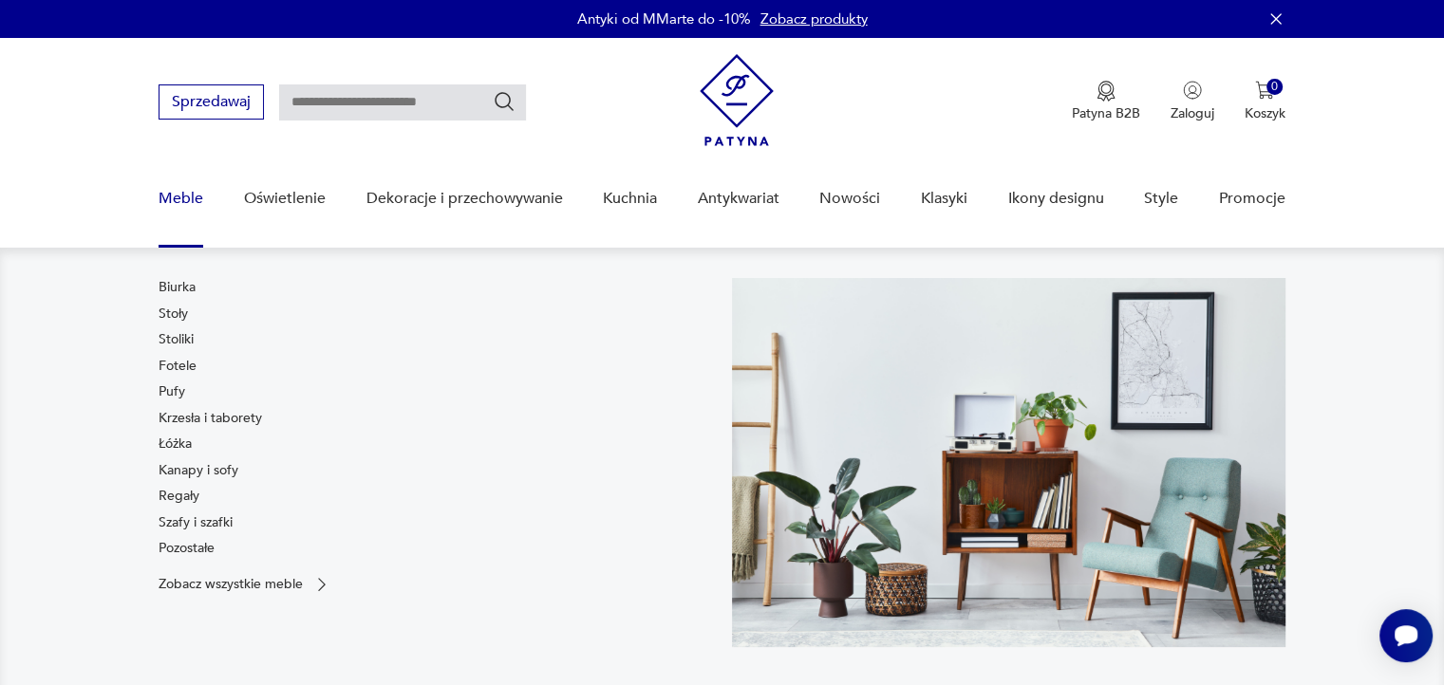
click at [187, 197] on link "Meble" at bounding box center [181, 198] width 45 height 73
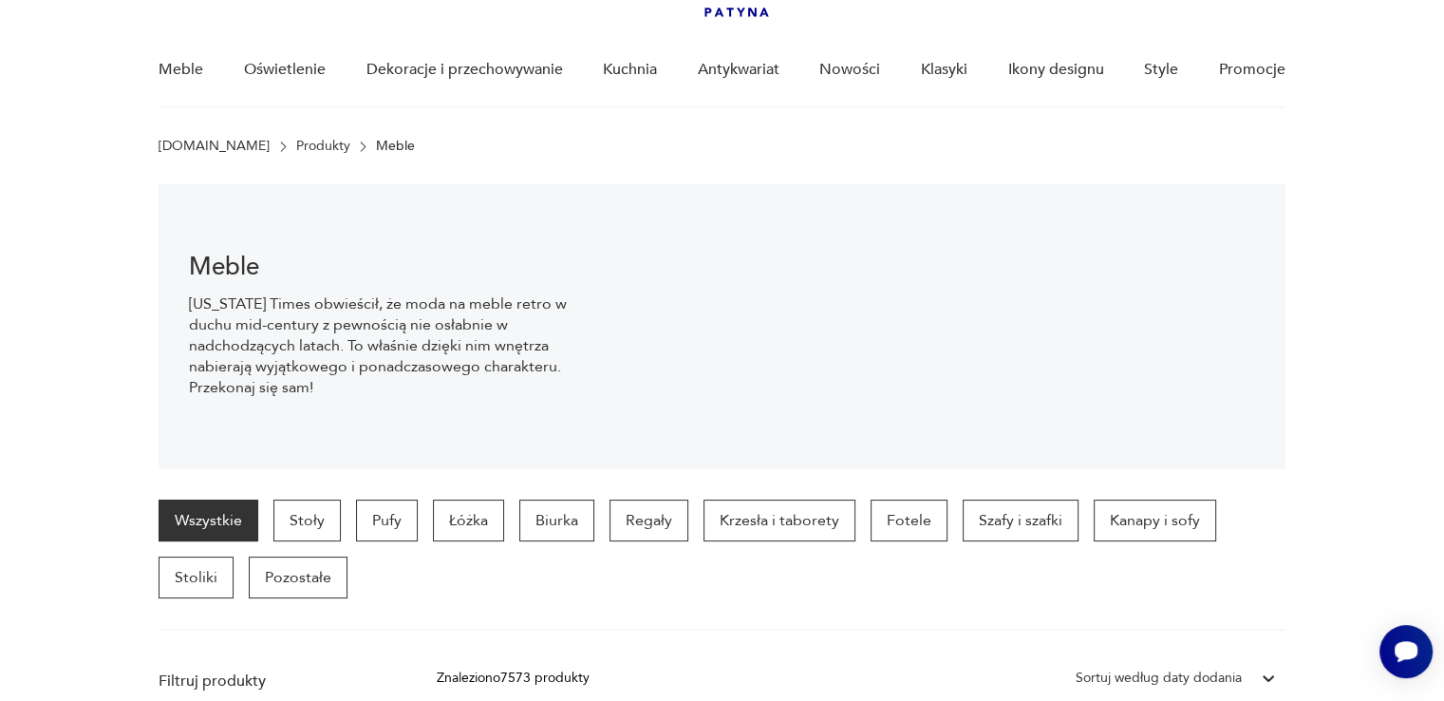
scroll to position [128, 0]
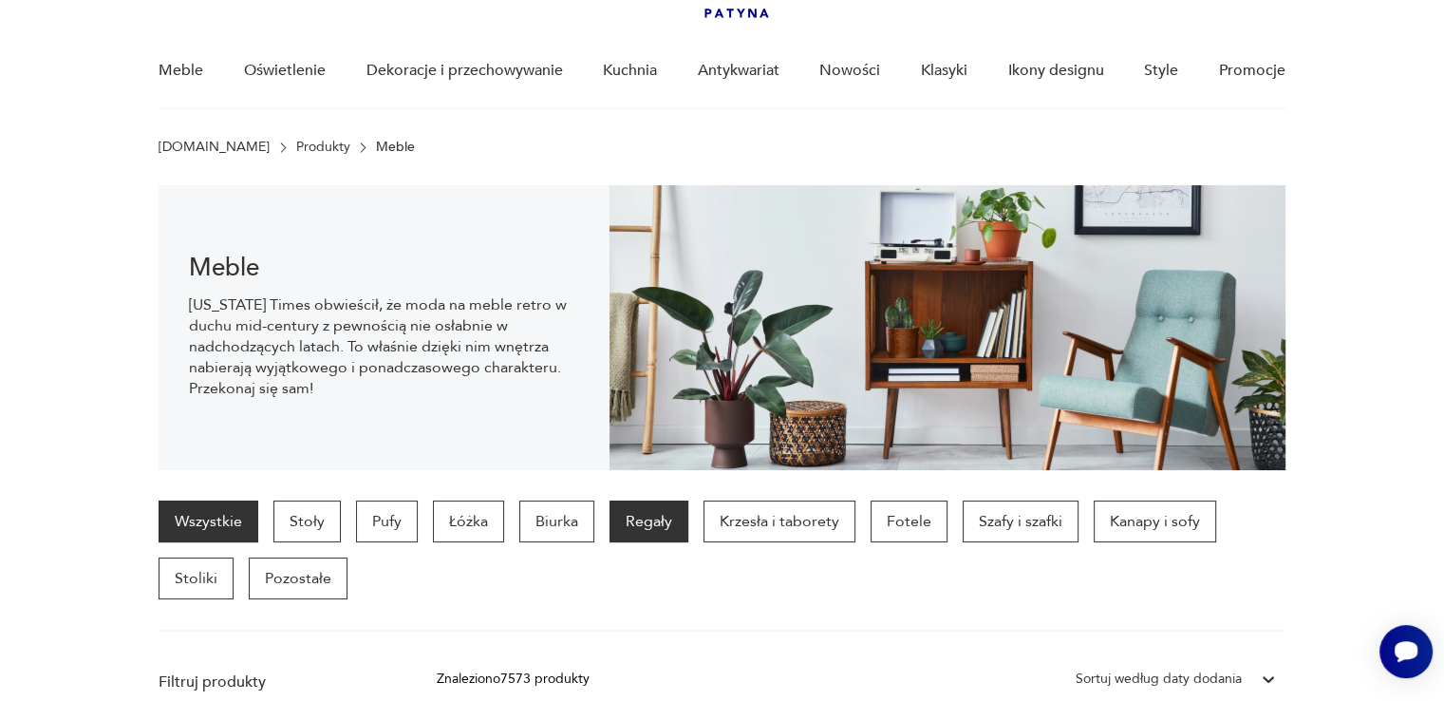
click at [657, 522] on p "Regały" at bounding box center [648, 521] width 79 height 42
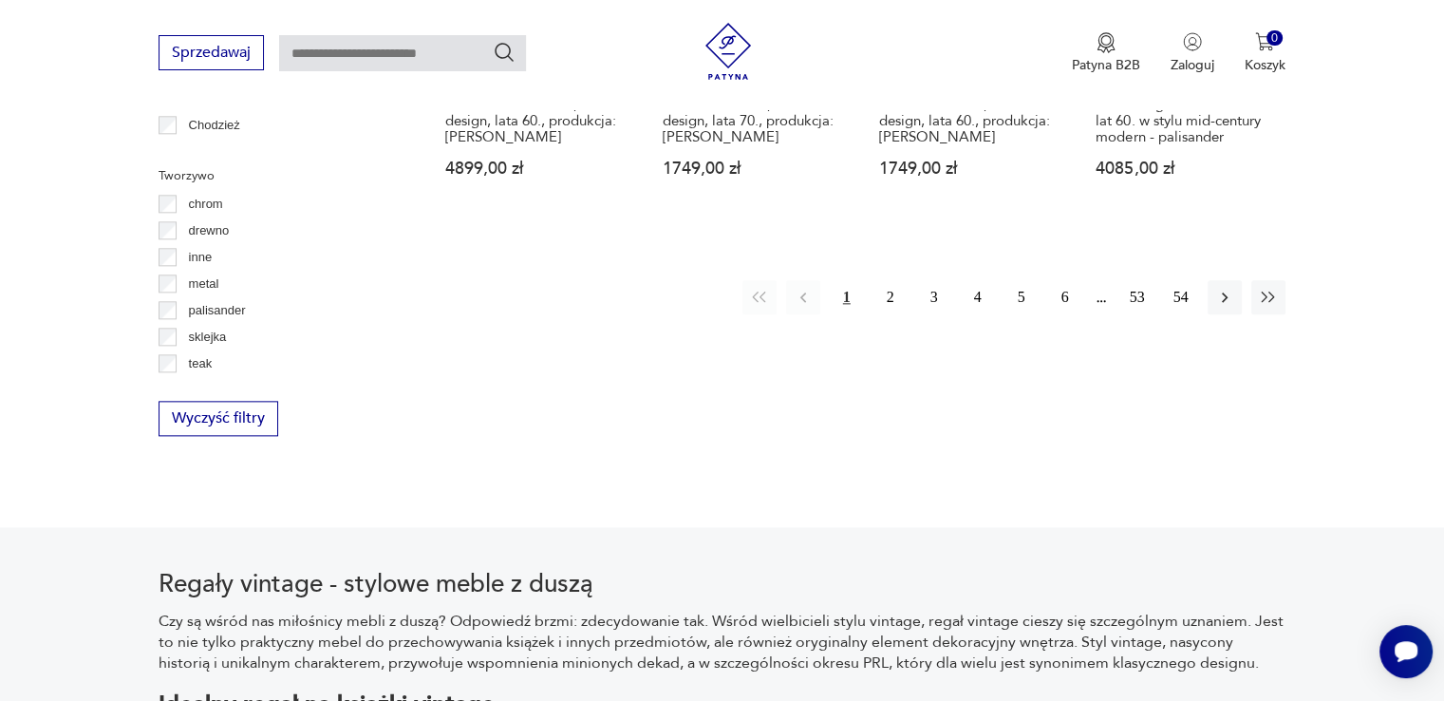
scroll to position [2226, 0]
click at [883, 282] on button "2" at bounding box center [890, 299] width 34 height 34
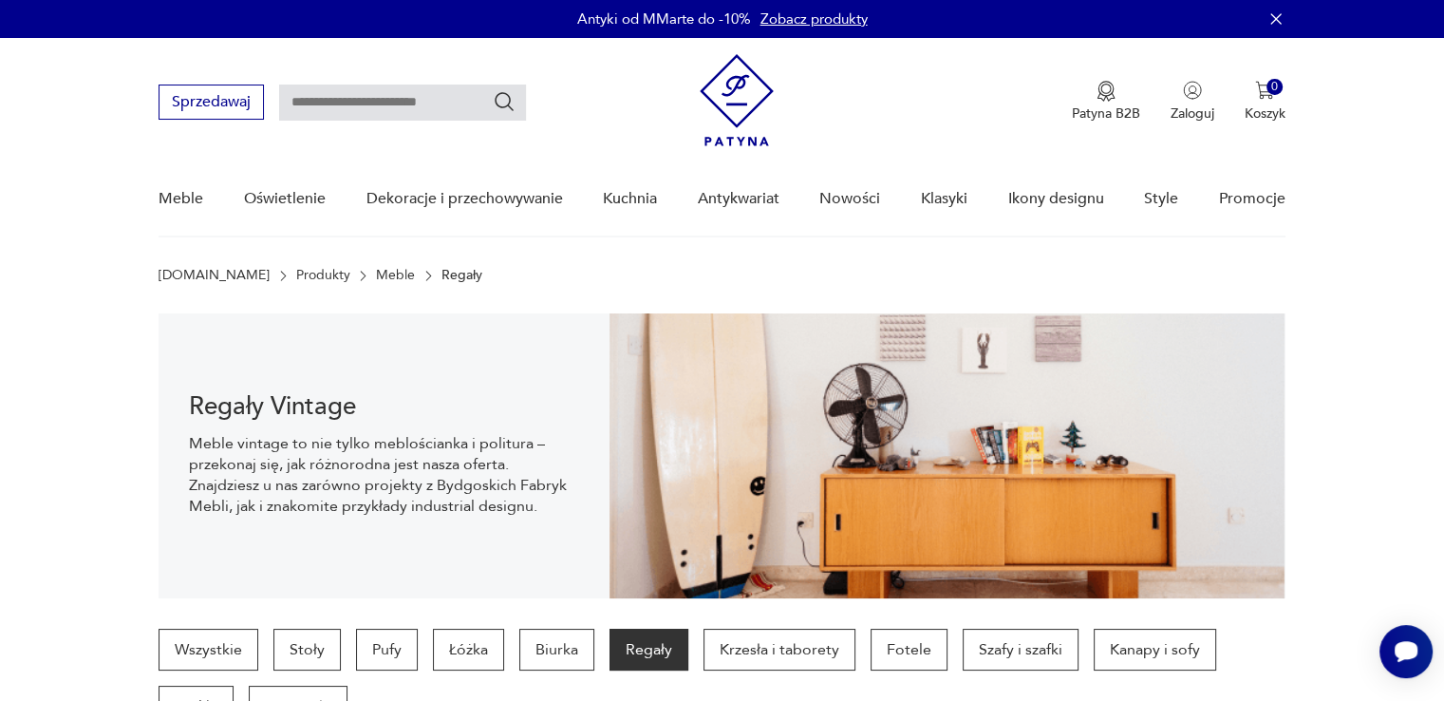
click at [386, 104] on input "text" at bounding box center [402, 102] width 247 height 36
type input "*******"
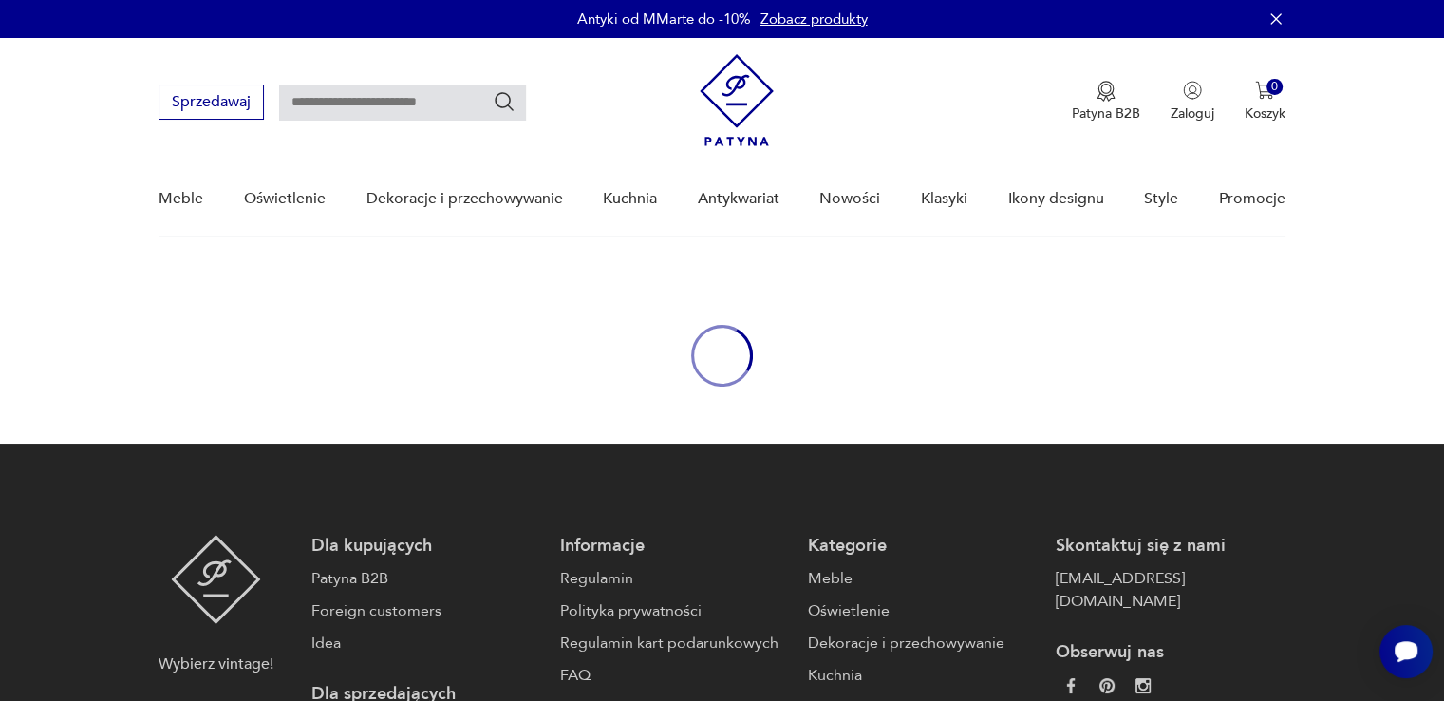
type input "*******"
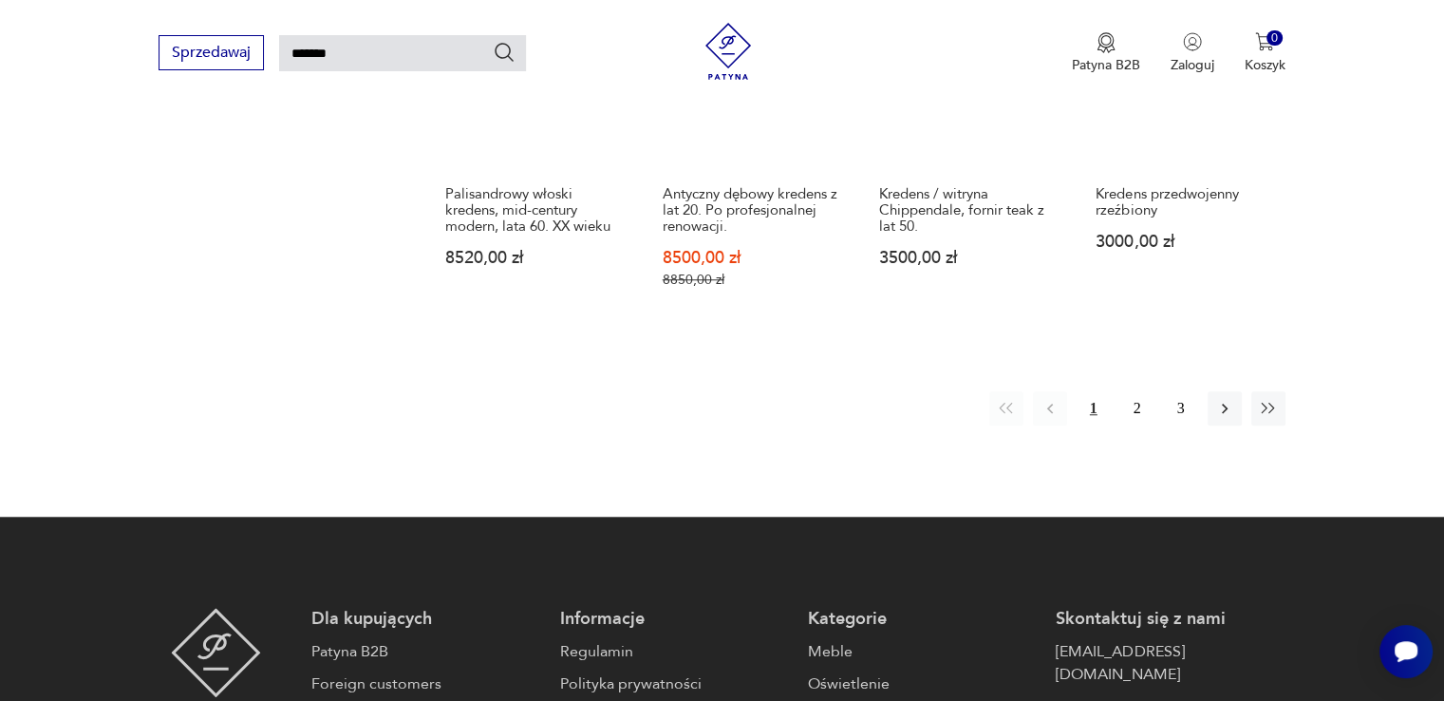
scroll to position [1588, 0]
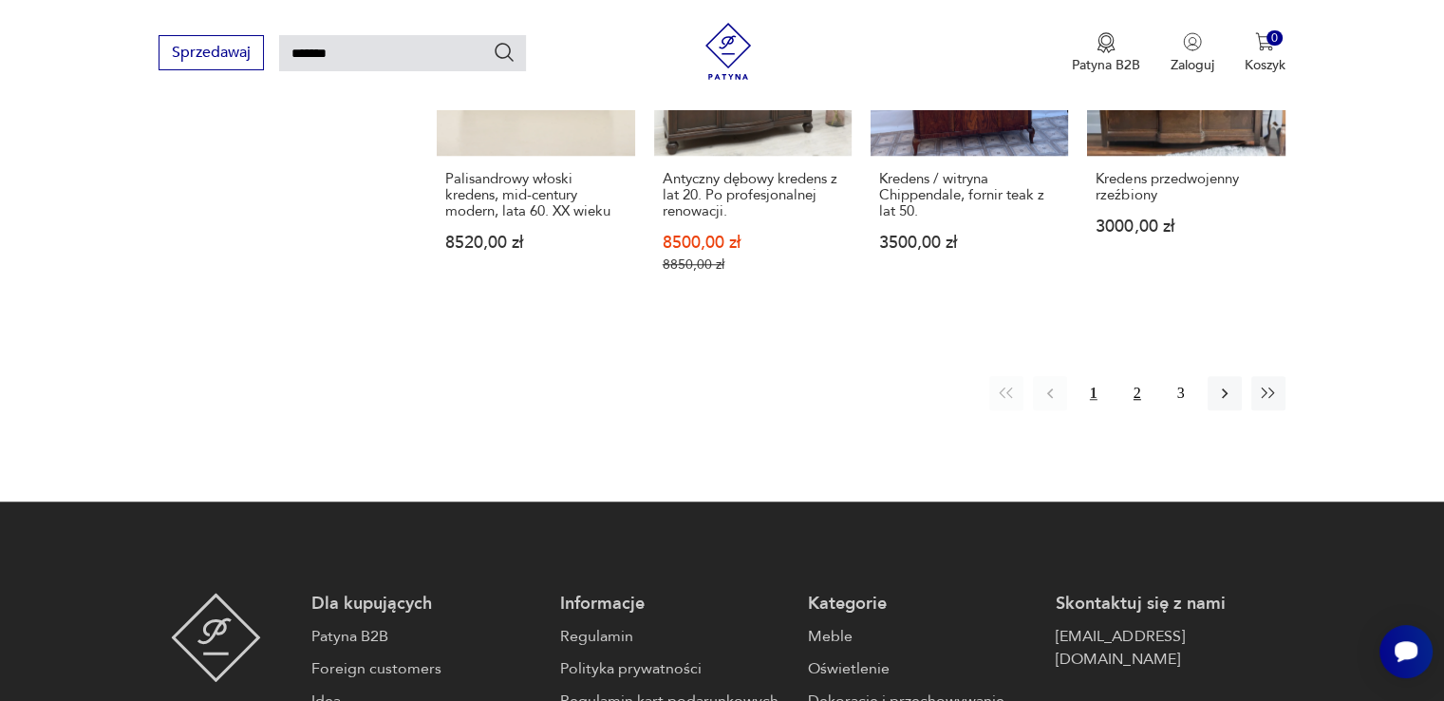
click at [1150, 376] on button "2" at bounding box center [1137, 393] width 34 height 34
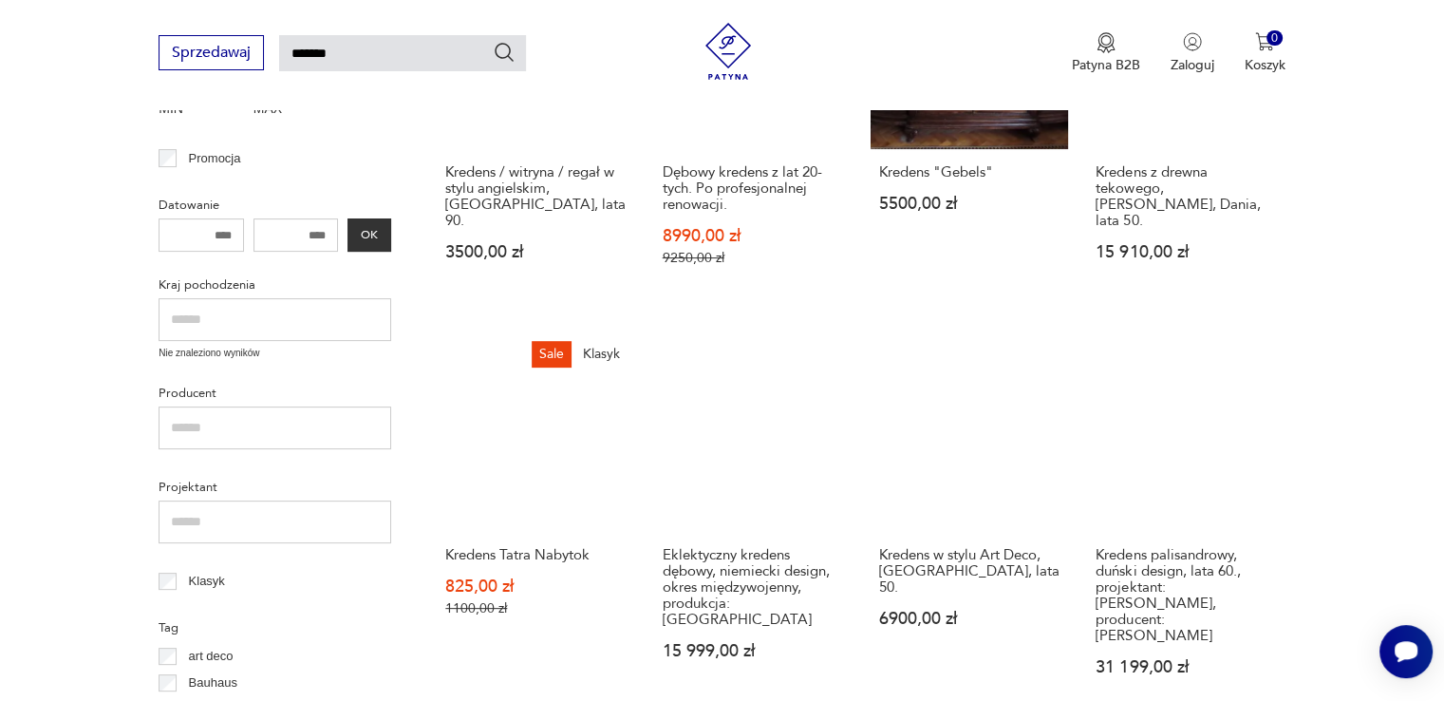
scroll to position [467, 0]
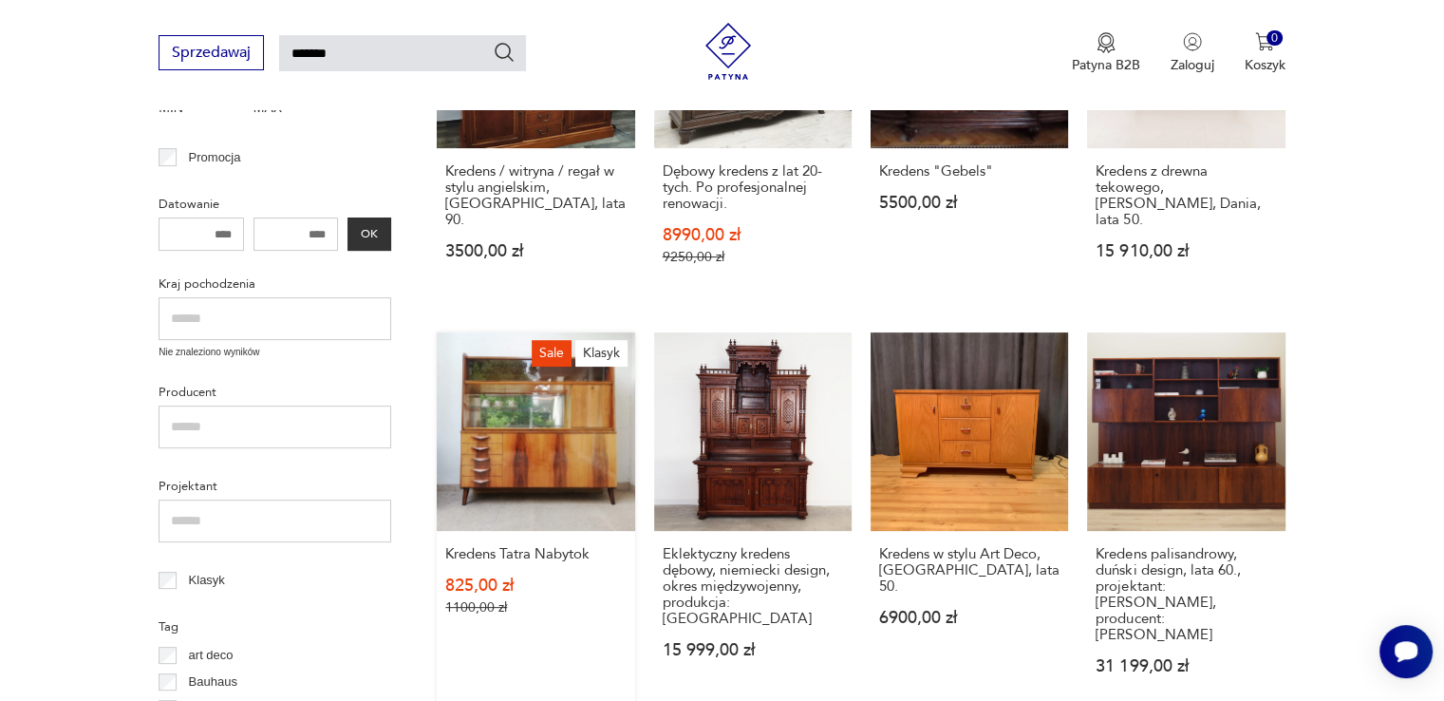
click at [579, 403] on link "Sale Klasyk Kredens Tatra Nabytok 825,00 zł 1100,00 zł" at bounding box center [535, 521] width 197 height 378
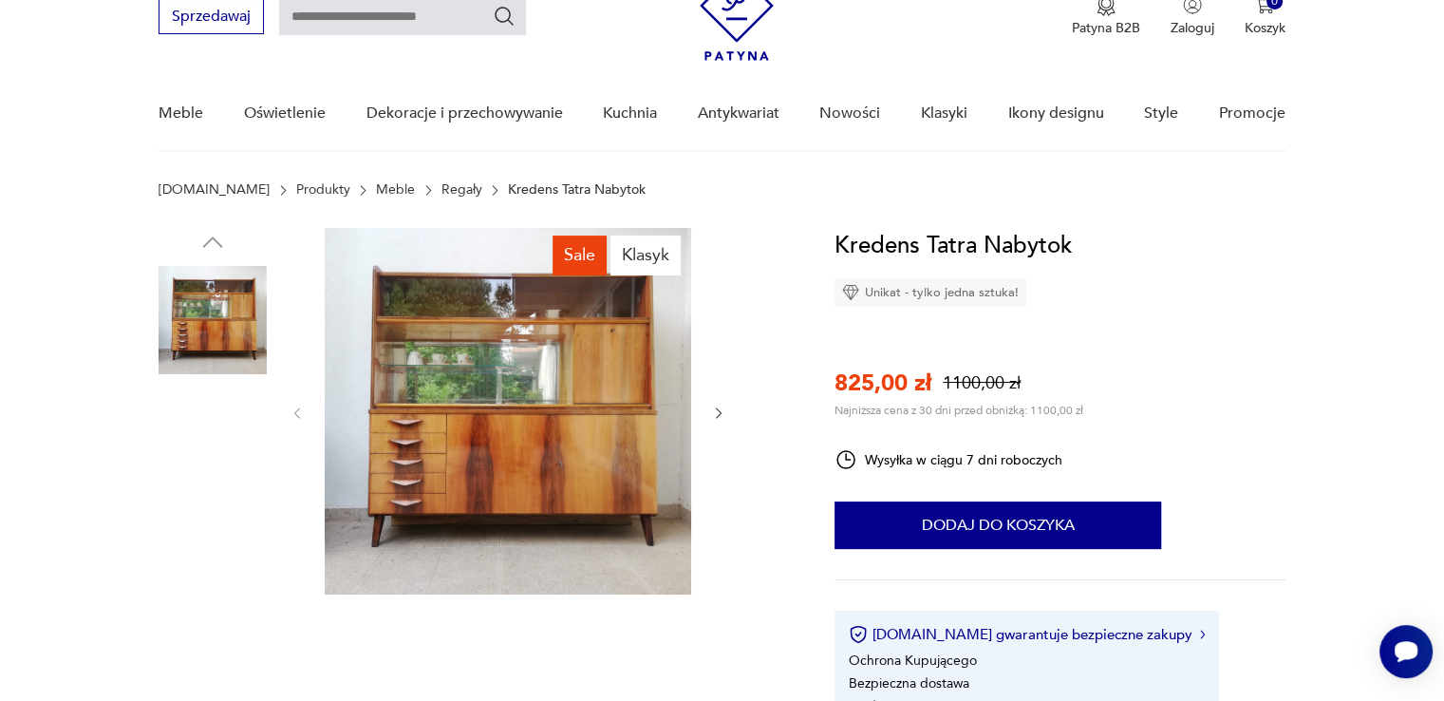
scroll to position [103, 0]
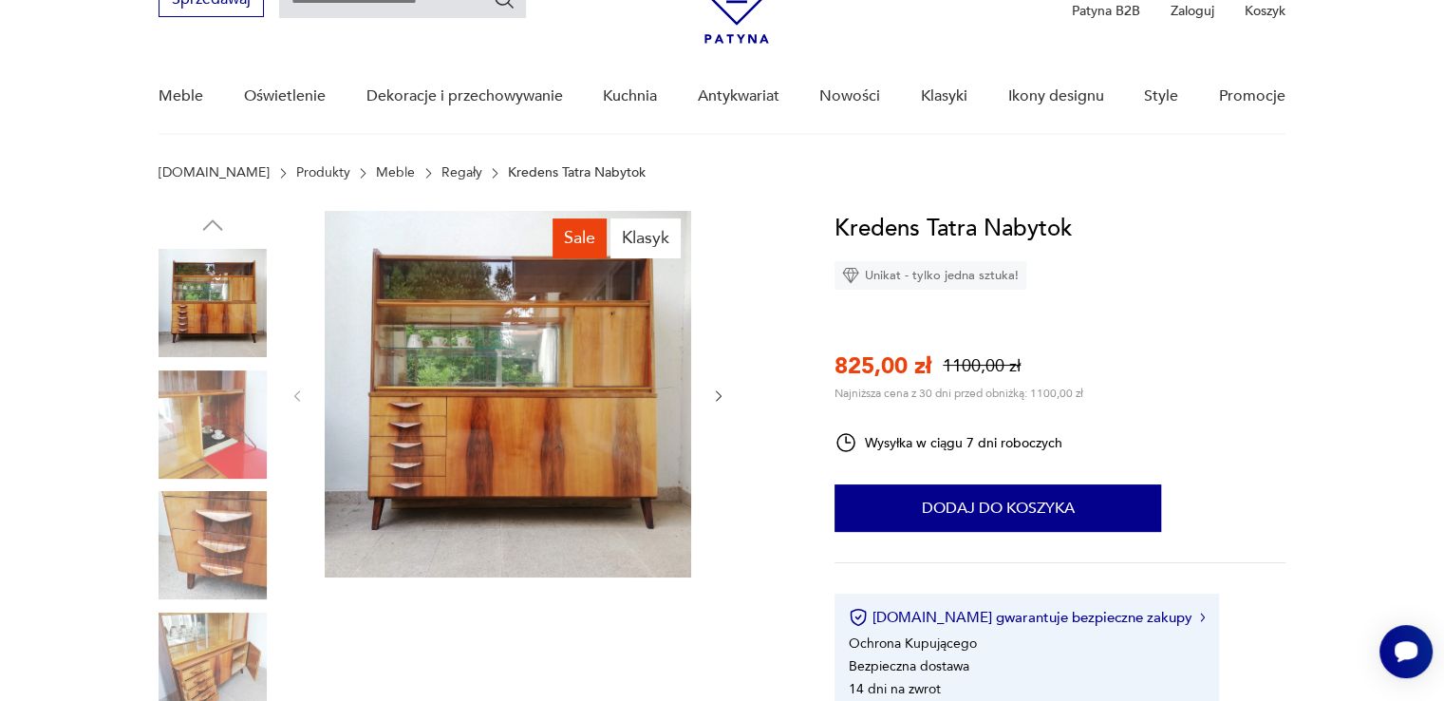
click at [718, 394] on icon "button" at bounding box center [719, 396] width 16 height 16
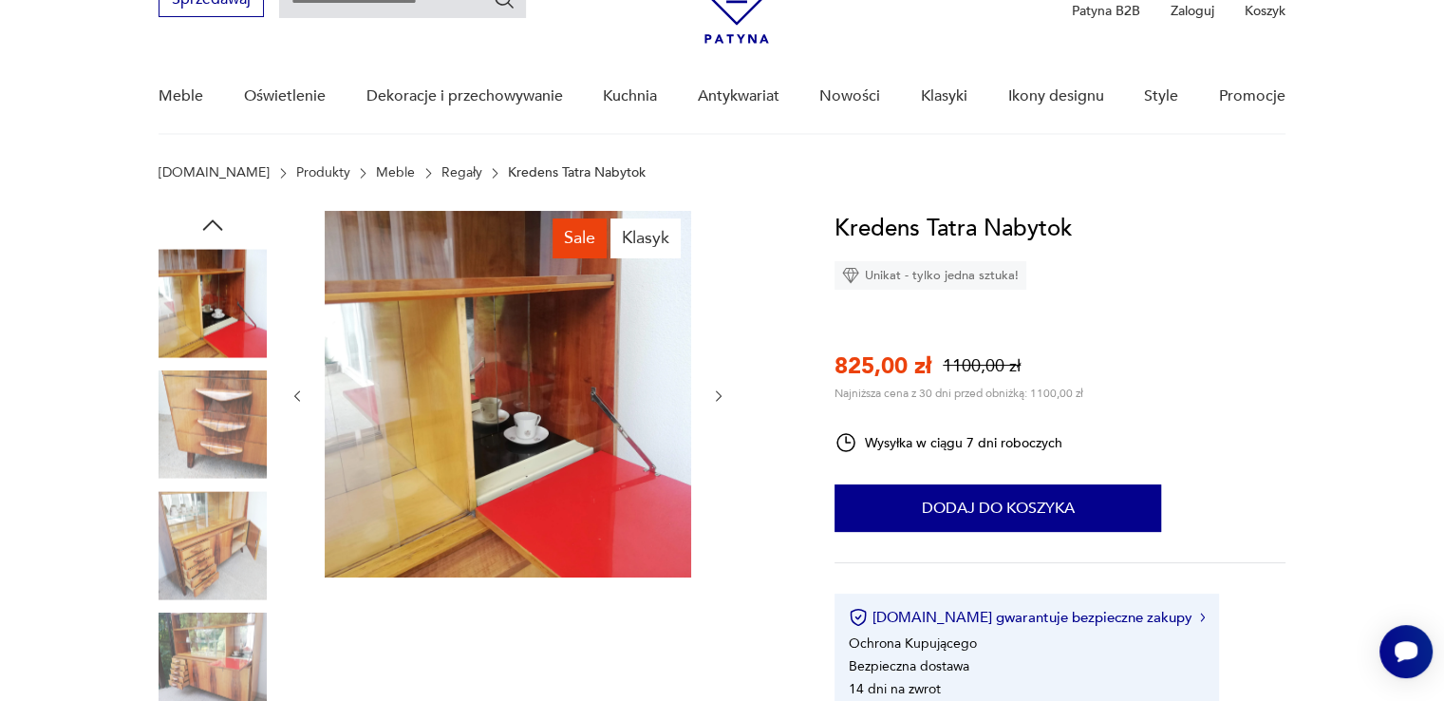
click at [718, 394] on icon "button" at bounding box center [719, 396] width 16 height 16
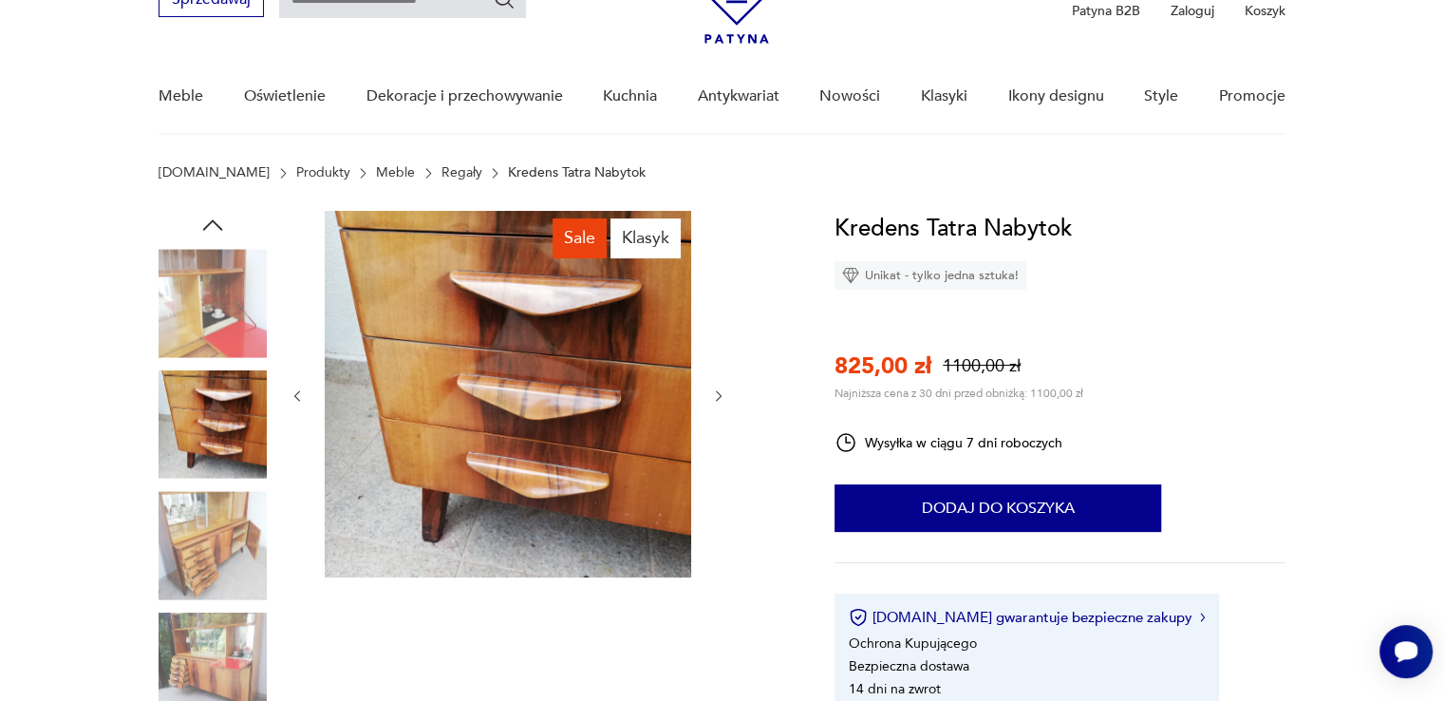
click at [718, 394] on icon "button" at bounding box center [719, 396] width 16 height 16
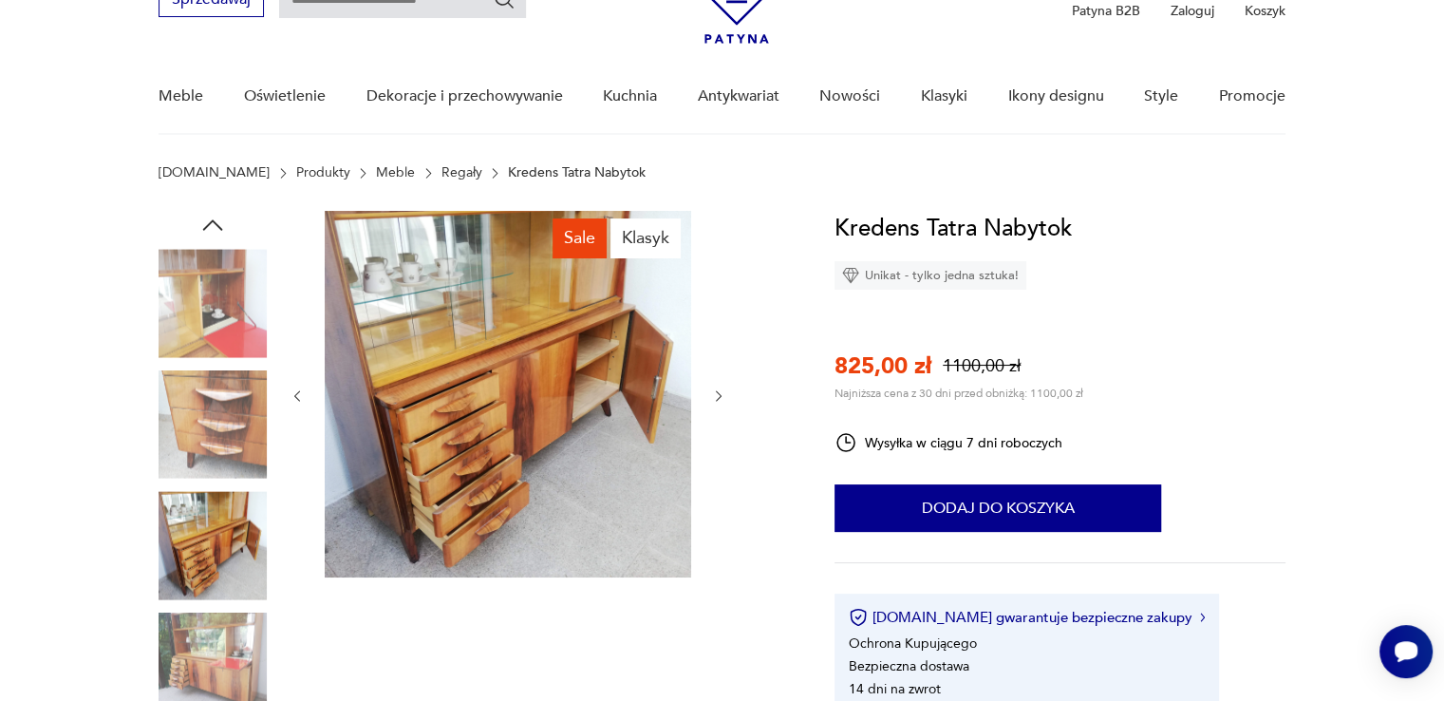
click at [718, 394] on icon "button" at bounding box center [719, 396] width 16 height 16
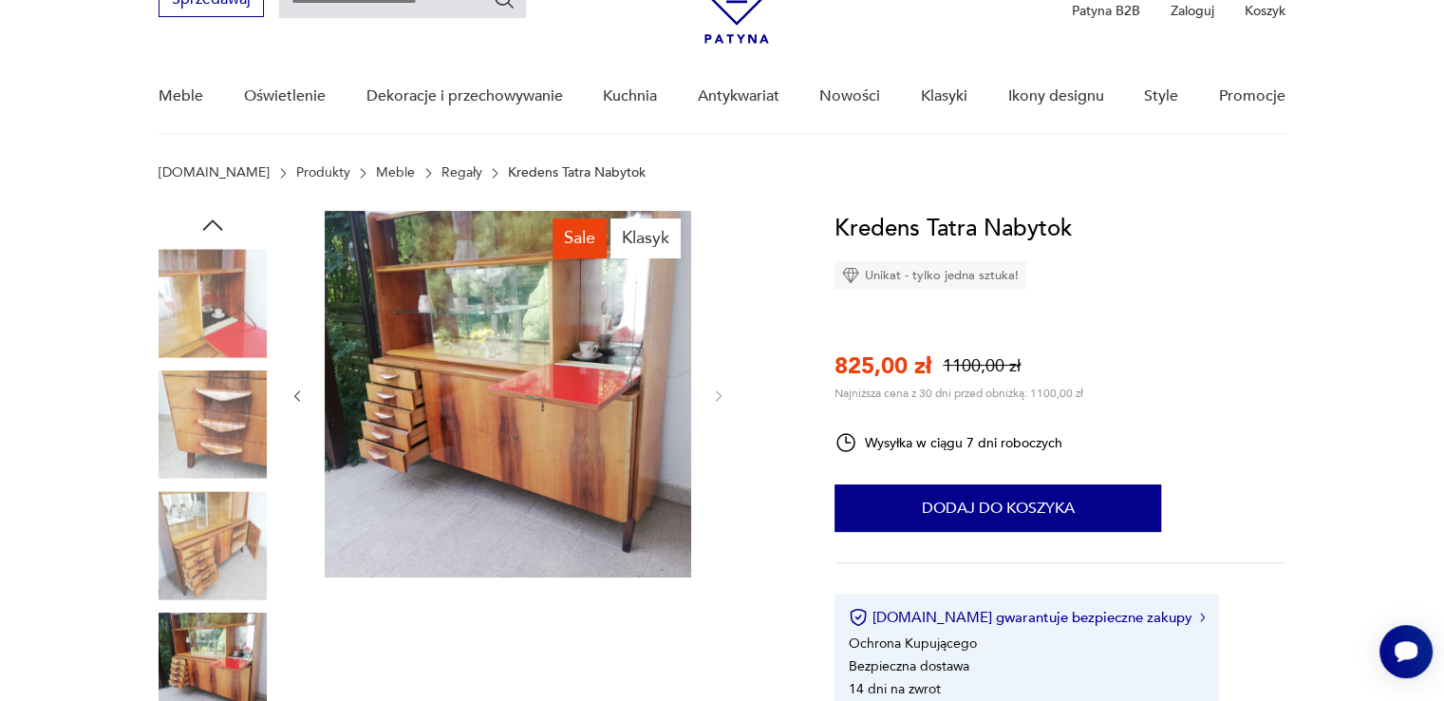
type input "*******"
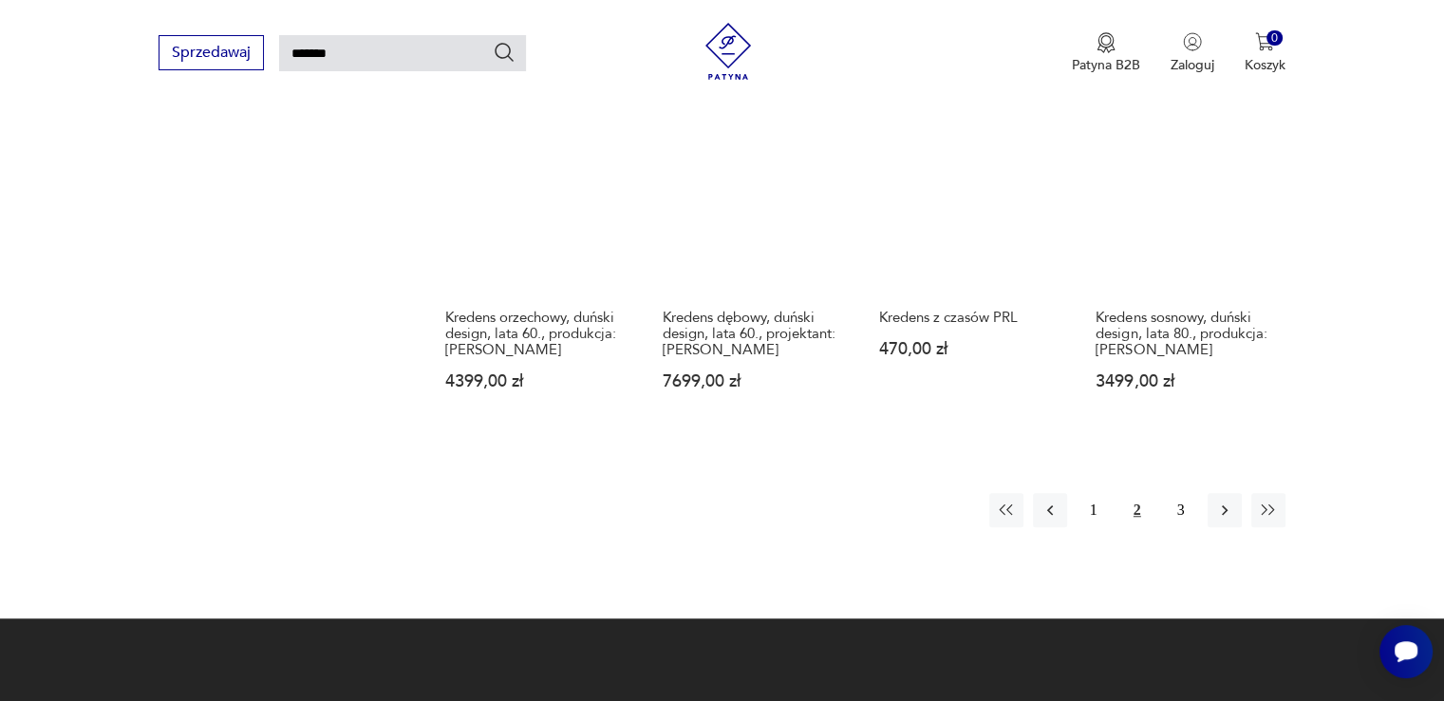
scroll to position [1474, 0]
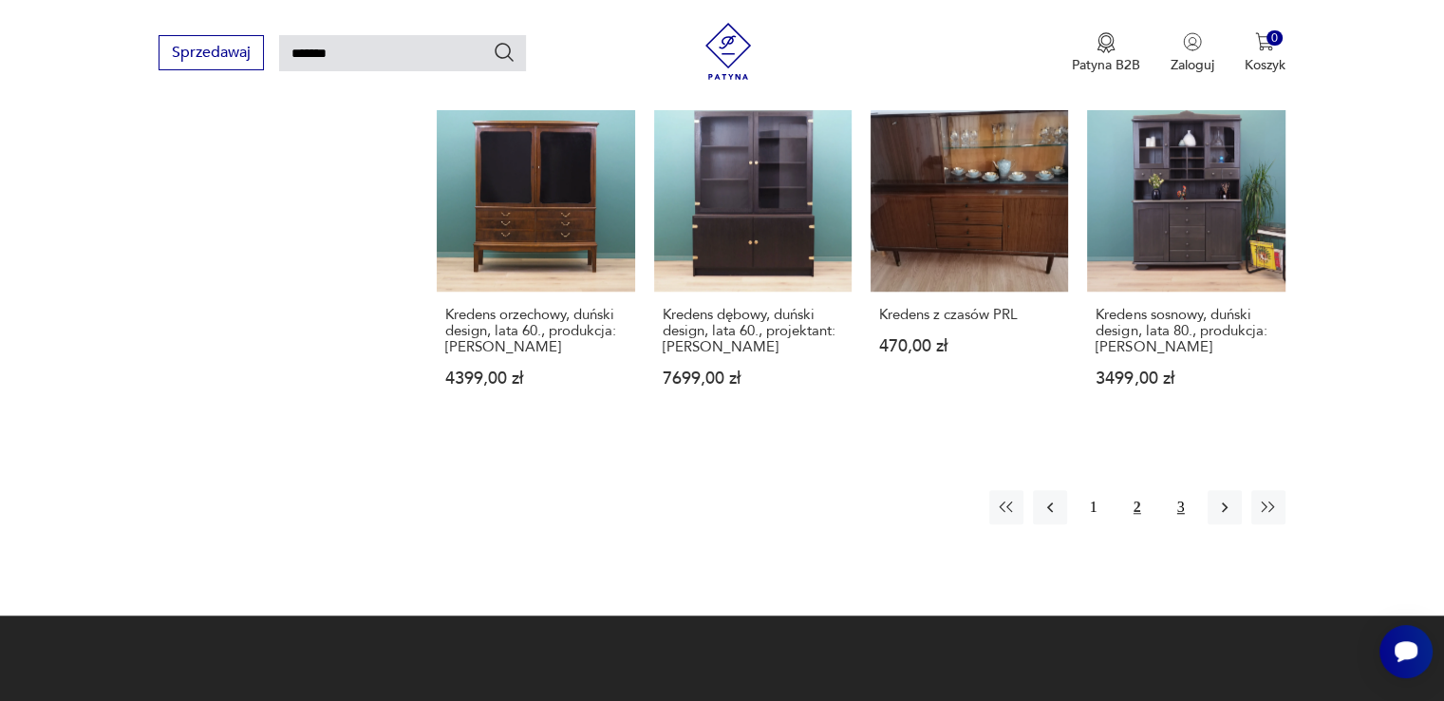
click at [1173, 490] on button "3" at bounding box center [1181, 507] width 34 height 34
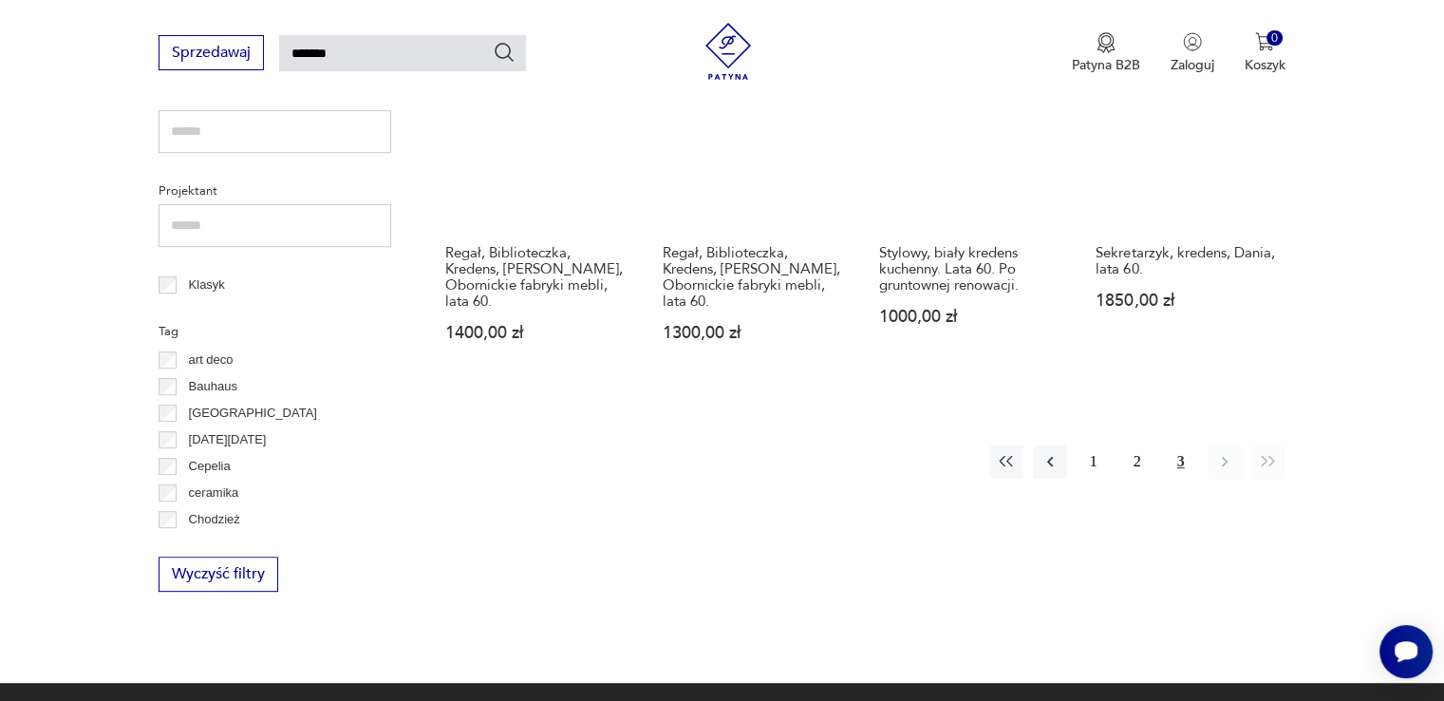
scroll to position [771, 0]
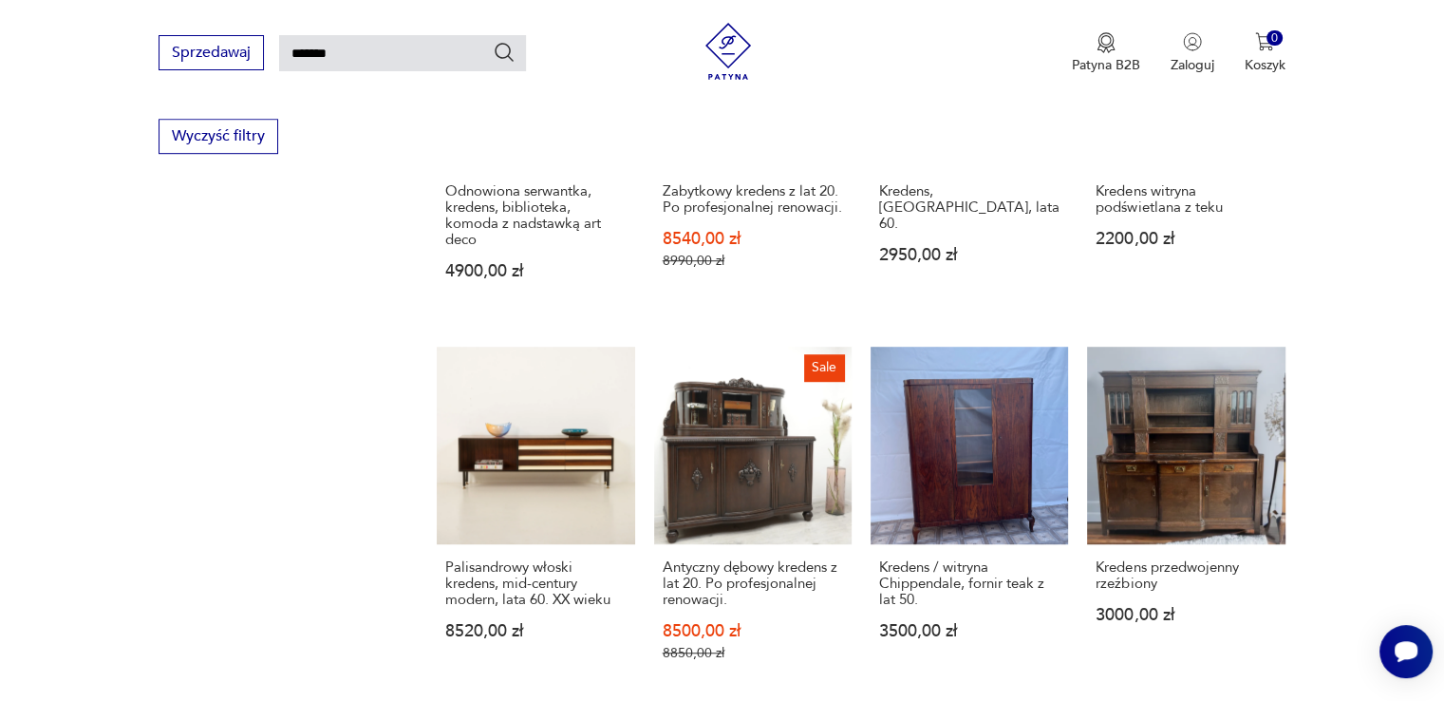
scroll to position [1193, 0]
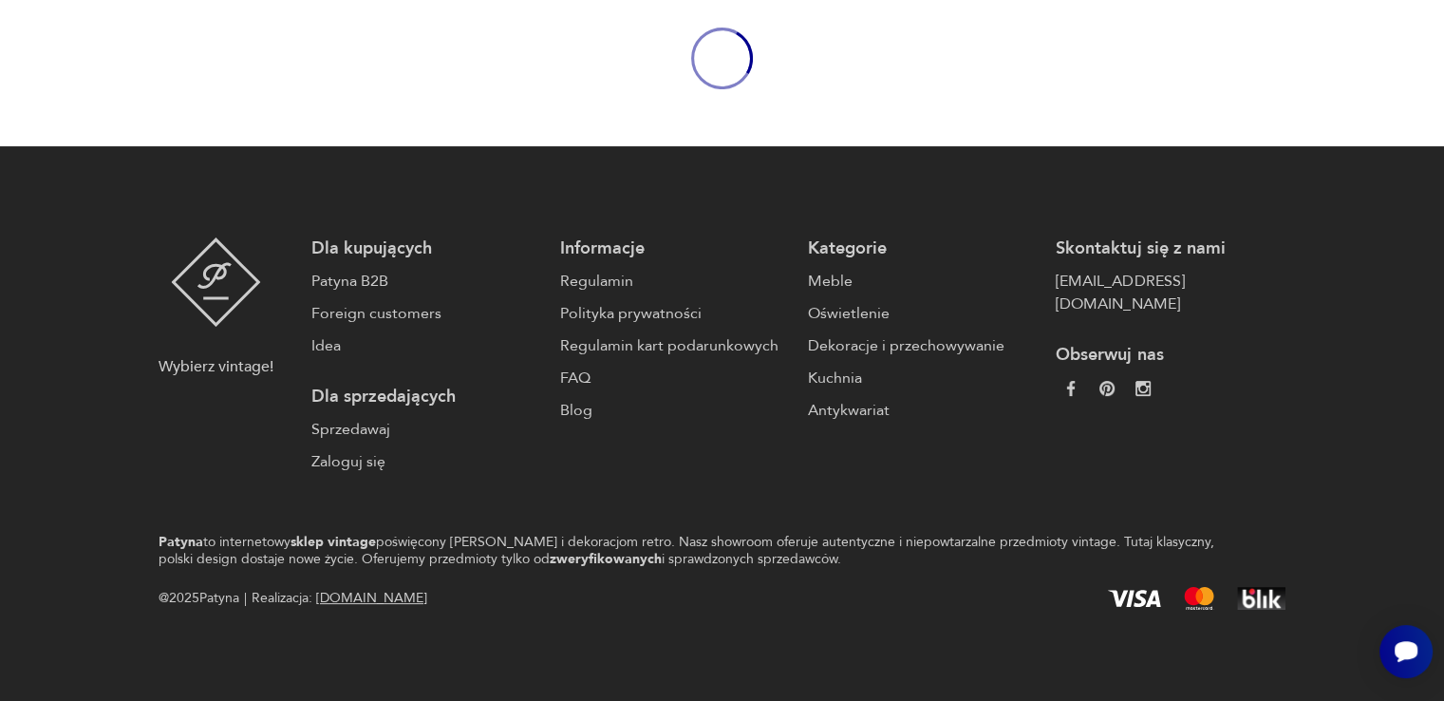
scroll to position [128, 0]
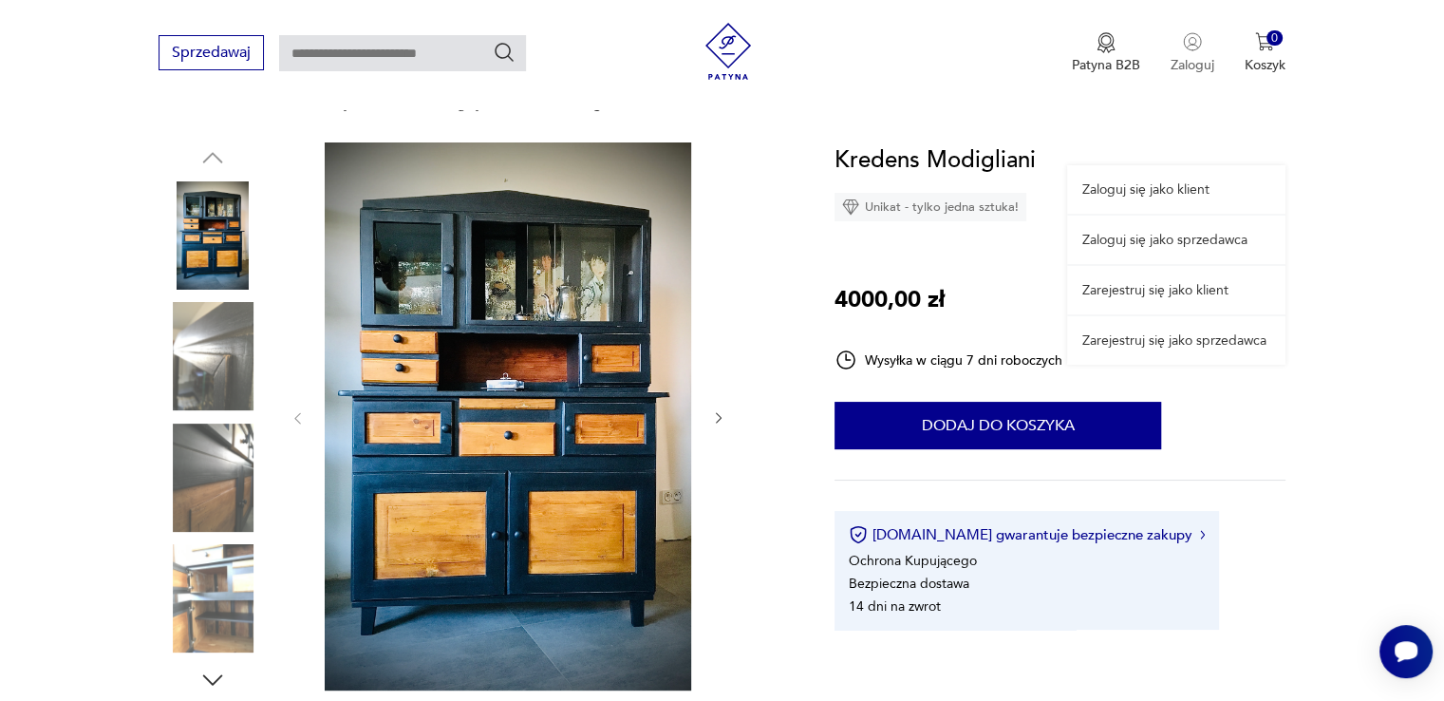
click at [1189, 50] on button "Zaloguj" at bounding box center [1193, 53] width 44 height 42
click at [1181, 195] on link "Zaloguj się jako klient" at bounding box center [1176, 189] width 218 height 48
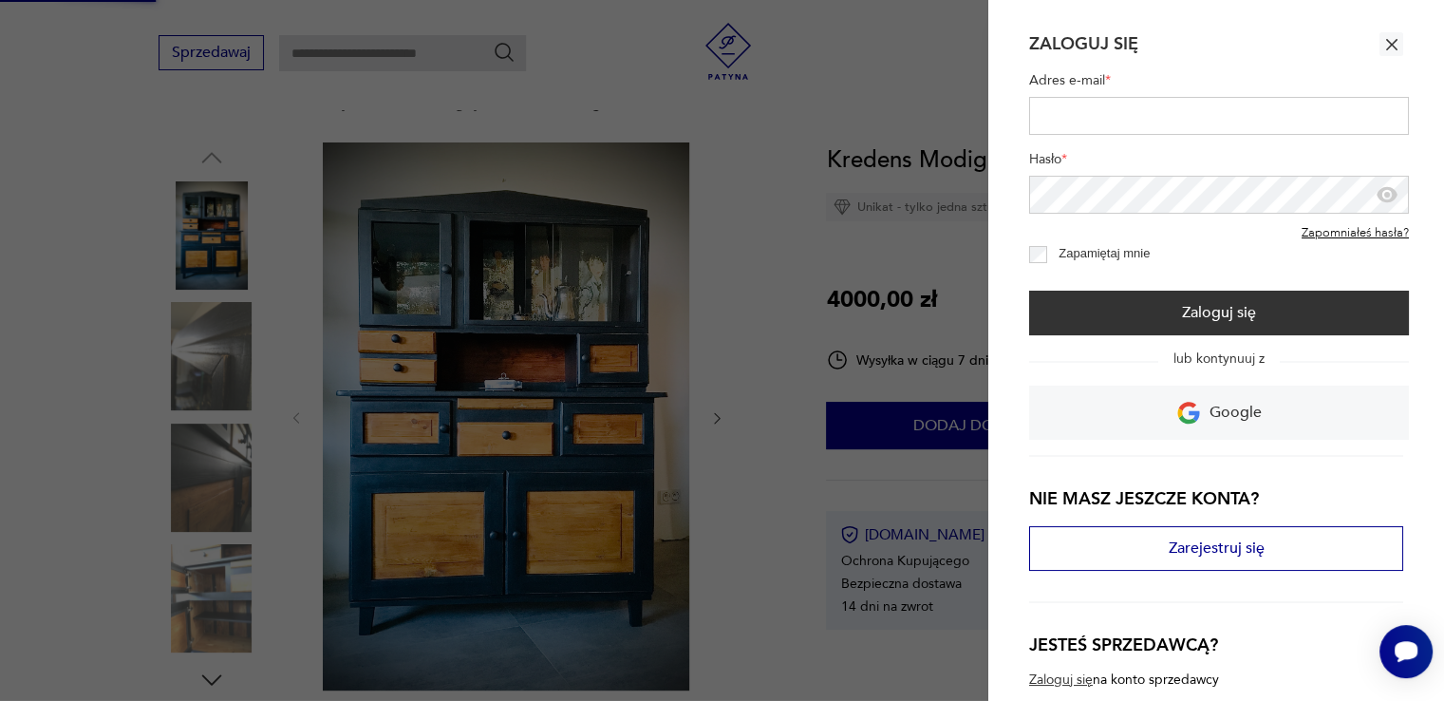
click at [1151, 111] on input "Adres e-mail *" at bounding box center [1219, 116] width 380 height 38
type input "**********"
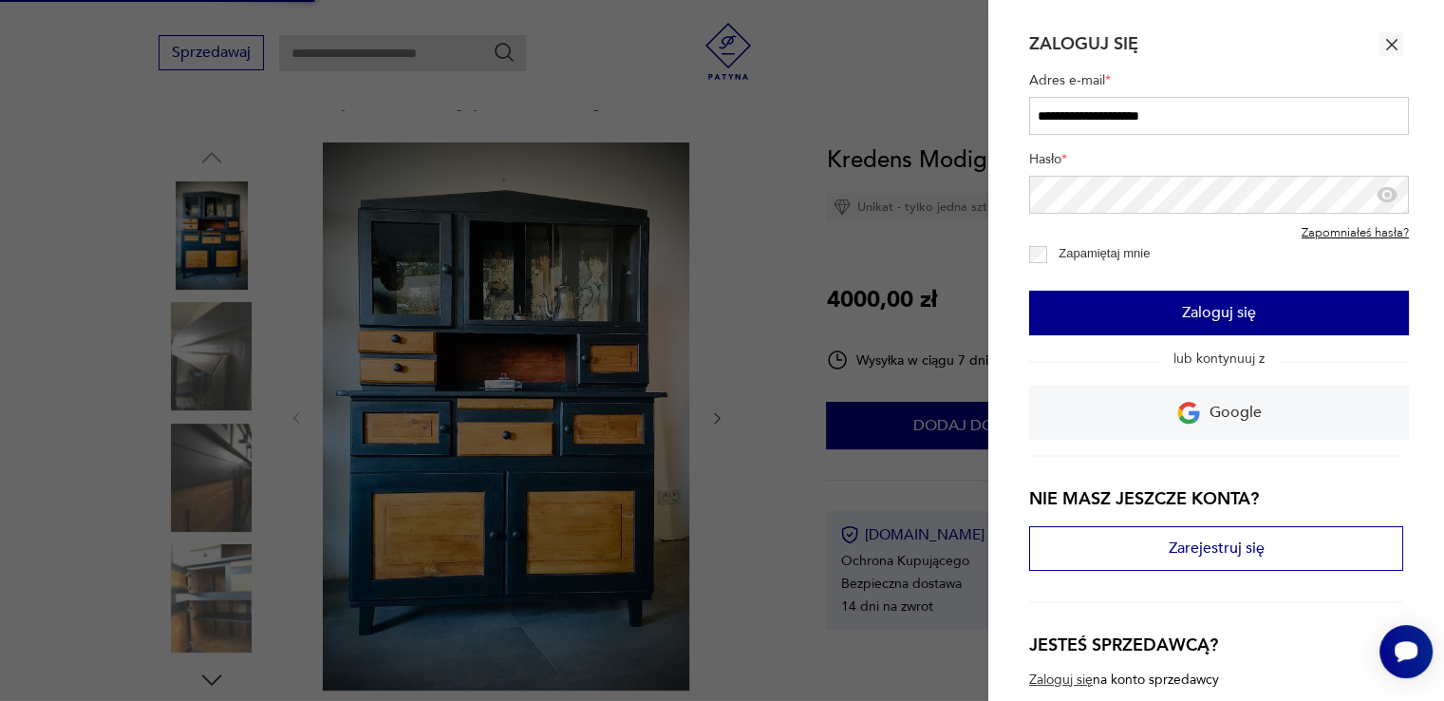
click at [1210, 322] on button "Zaloguj się" at bounding box center [1219, 312] width 380 height 45
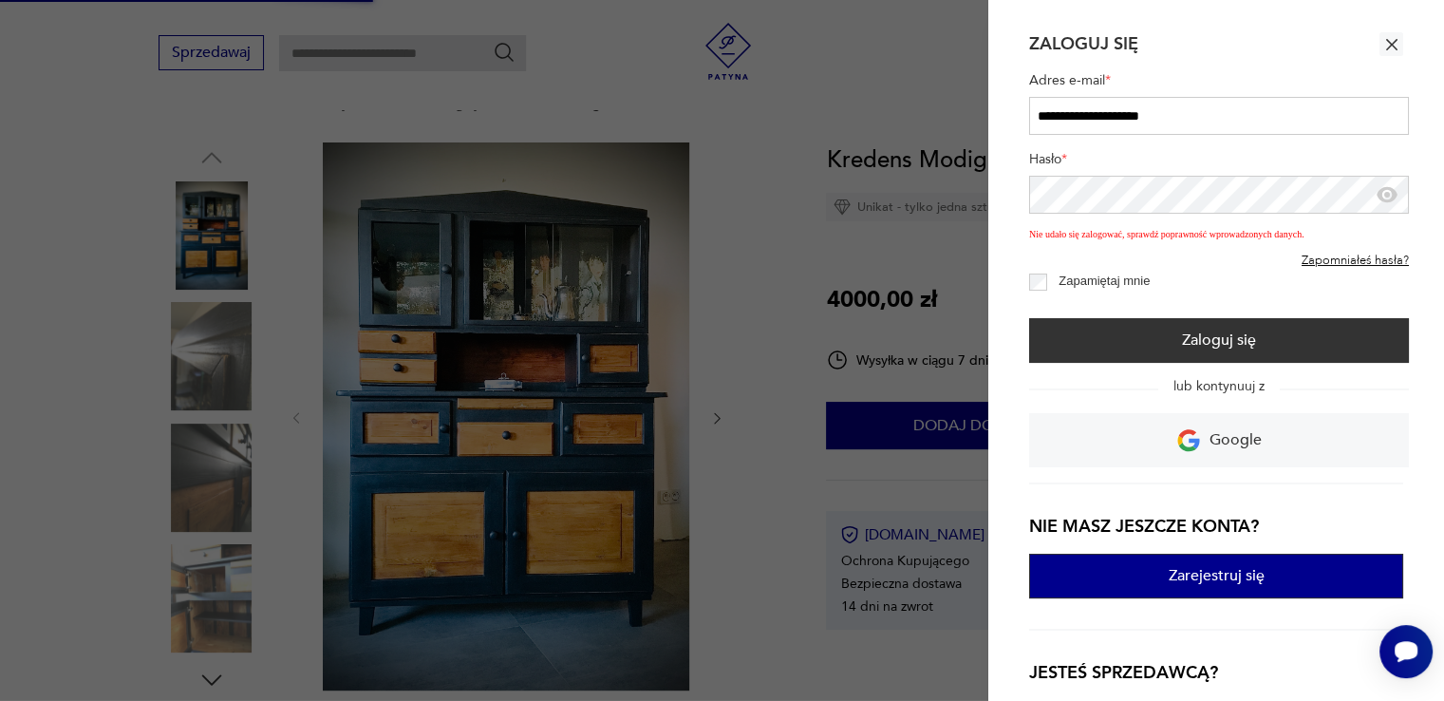
click at [1188, 565] on button "Zarejestruj się" at bounding box center [1216, 575] width 374 height 45
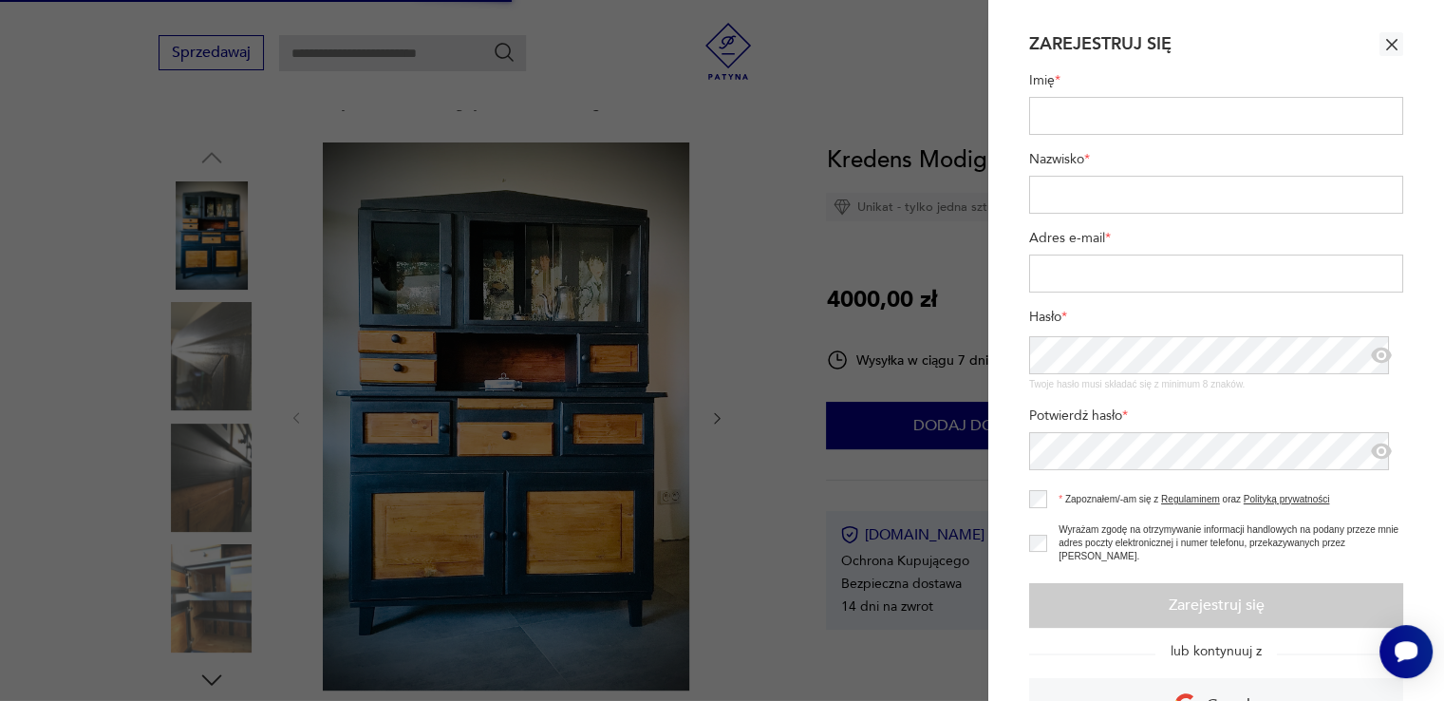
click at [1105, 119] on input "Imię *" at bounding box center [1216, 116] width 374 height 38
type input "*********"
type input "*****"
click at [1157, 262] on input "Adres e-mail *" at bounding box center [1216, 273] width 374 height 38
type input "**********"
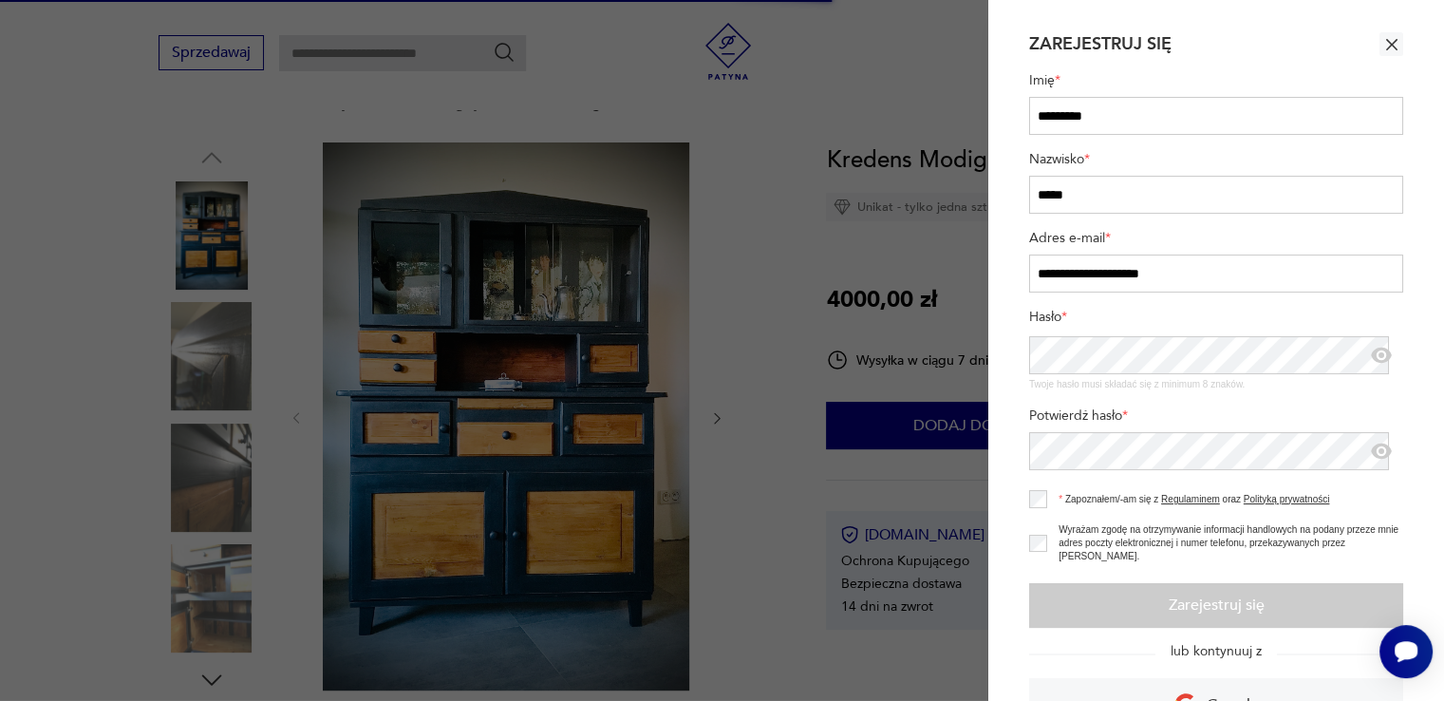
click at [1014, 388] on section "**********" at bounding box center [1216, 350] width 456 height 701
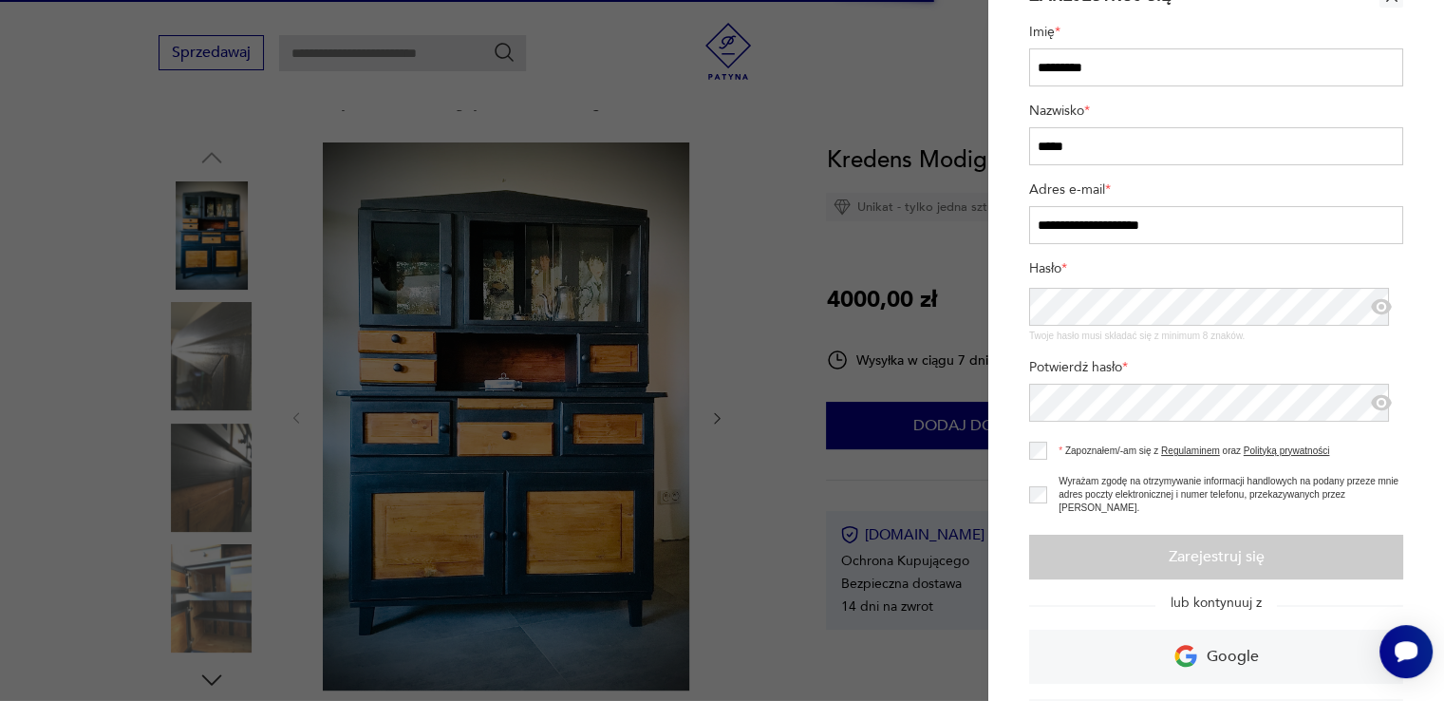
scroll to position [49, 0]
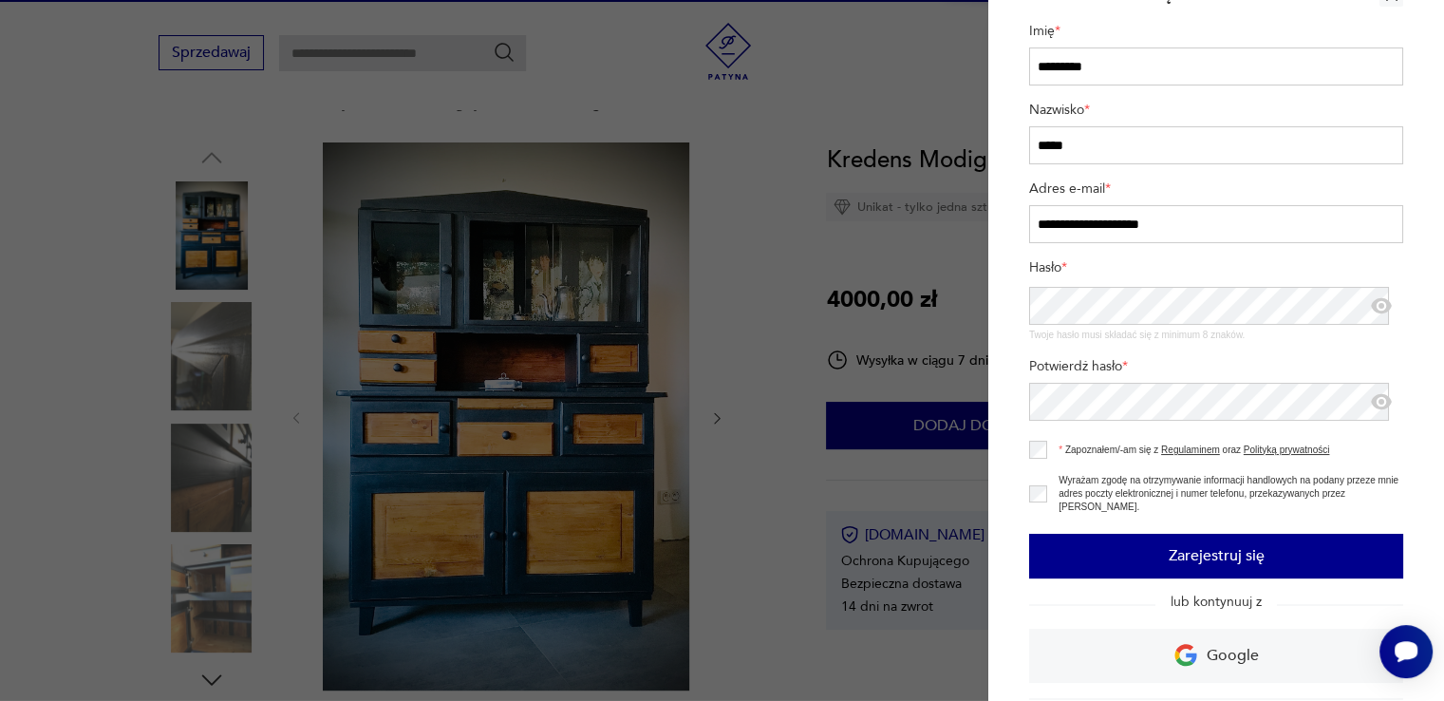
click at [1074, 546] on button "Zarejestruj się" at bounding box center [1216, 556] width 374 height 45
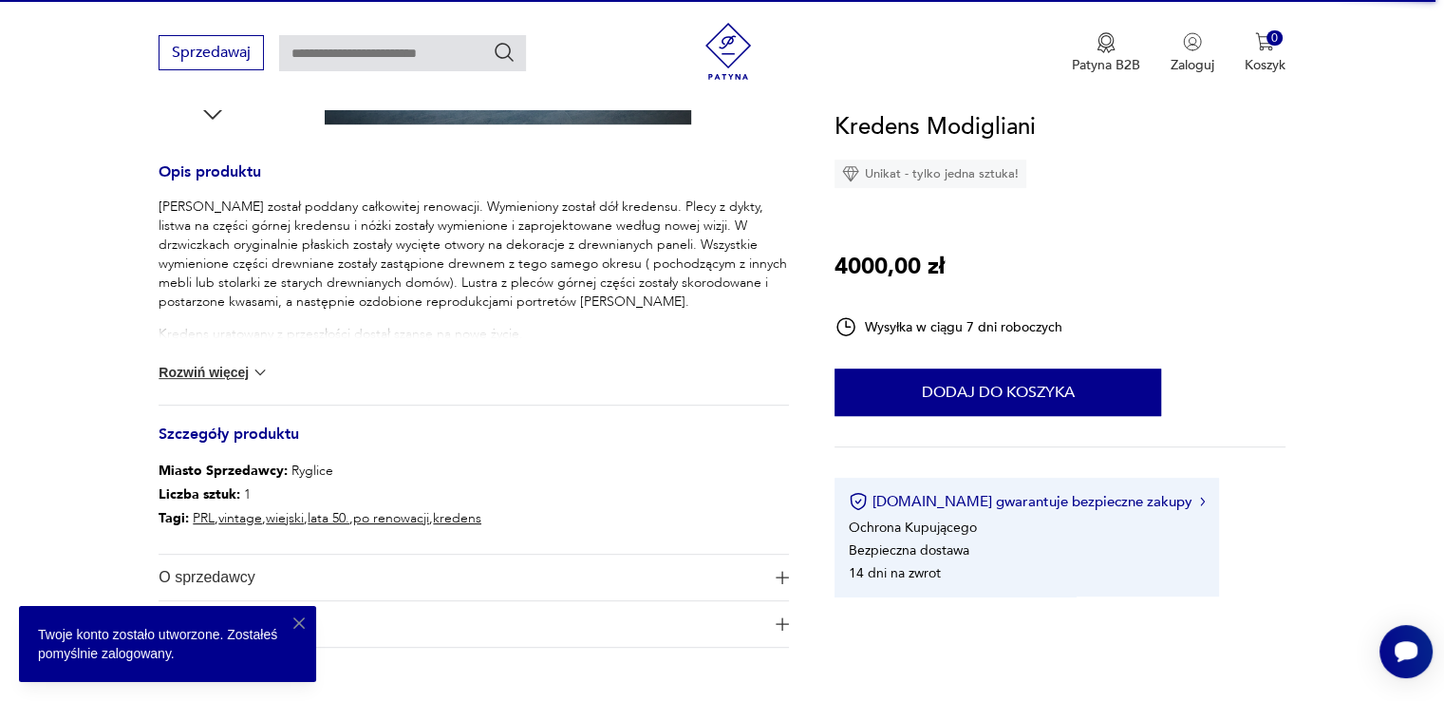
scroll to position [742, 0]
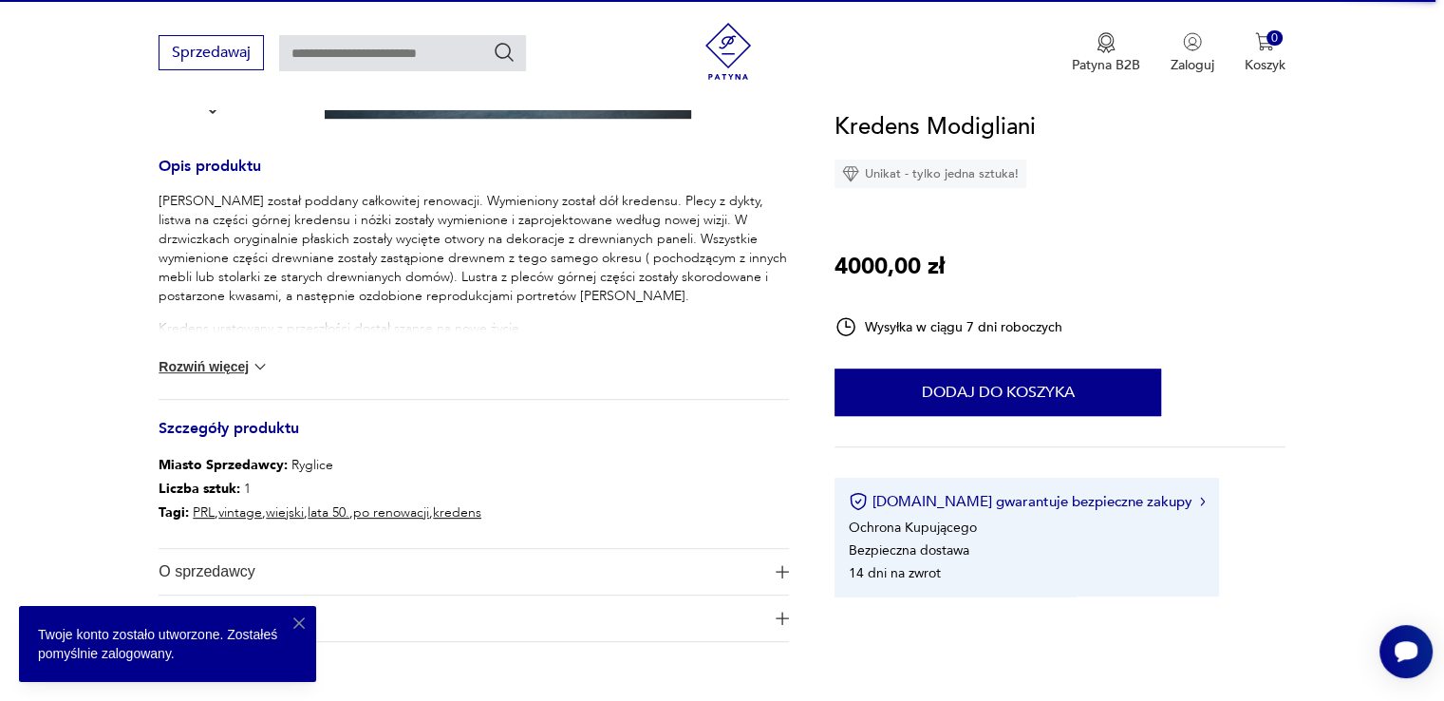
click at [243, 365] on button "Rozwiń więcej" at bounding box center [214, 366] width 110 height 19
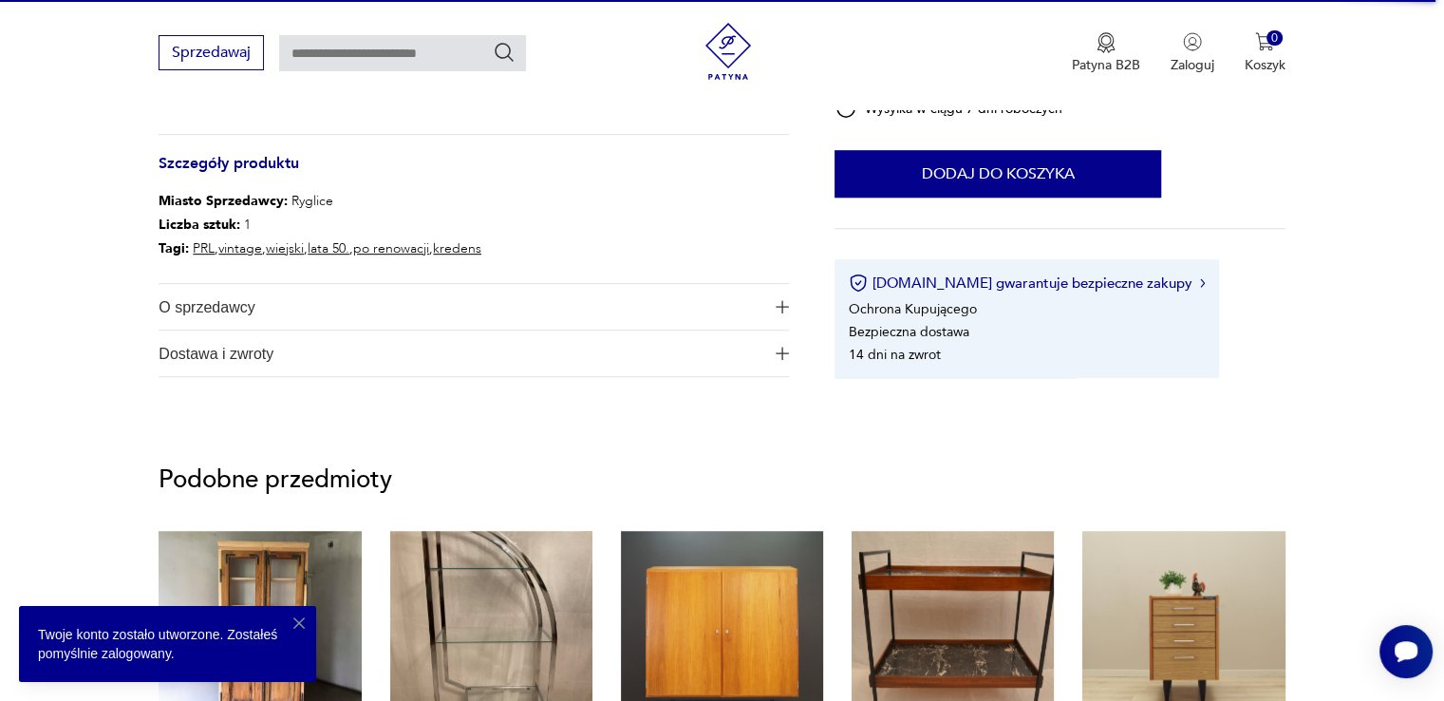
scroll to position [1008, 0]
click at [255, 359] on span "Dostawa i zwroty" at bounding box center [461, 352] width 604 height 46
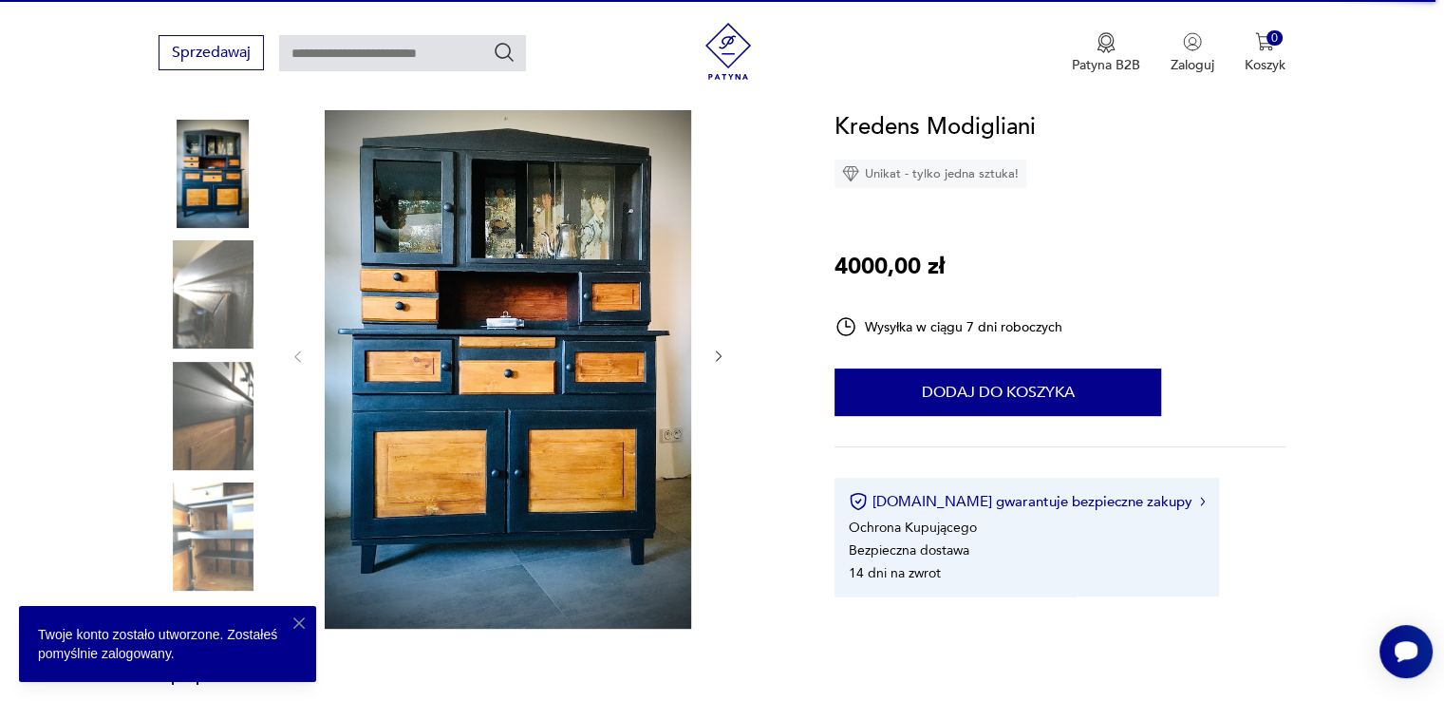
scroll to position [232, 0]
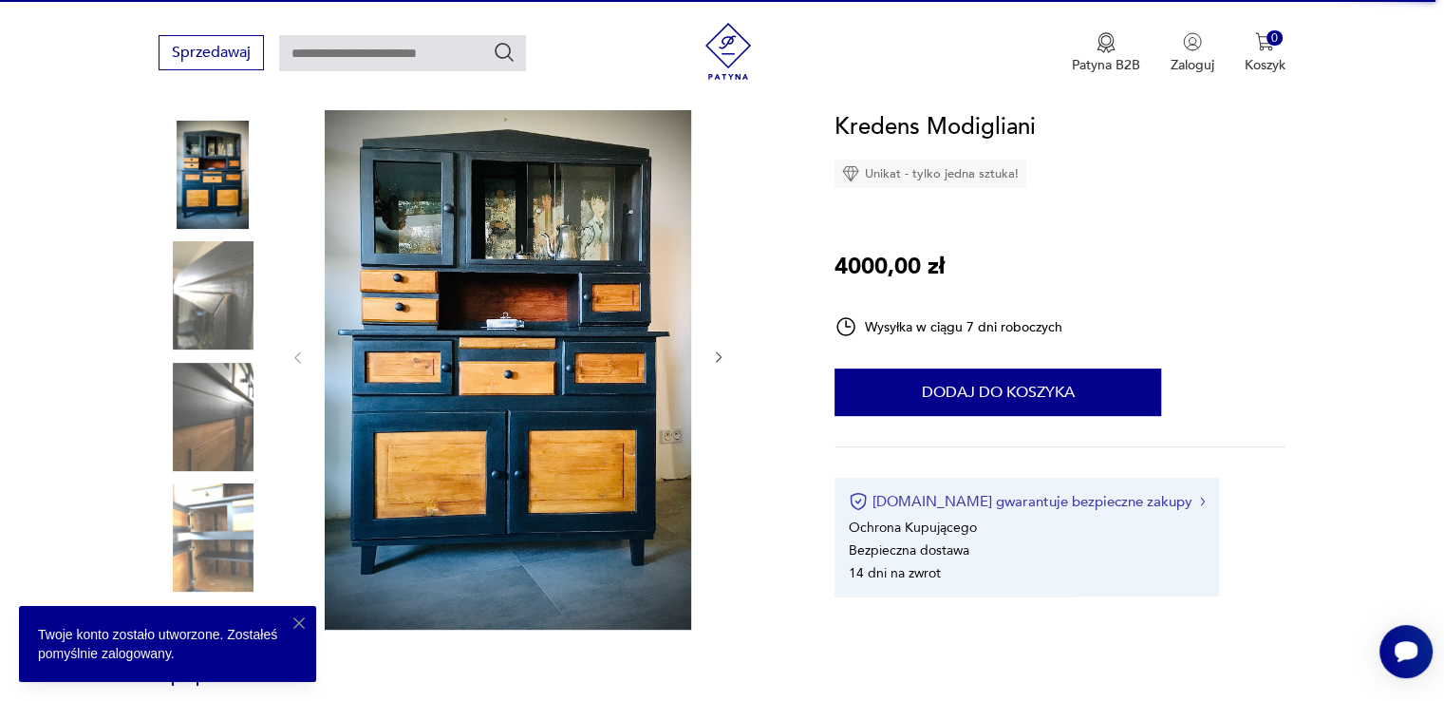
click at [991, 502] on button "[DOMAIN_NAME] gwarantuje bezpieczne zakupy" at bounding box center [1027, 501] width 356 height 19
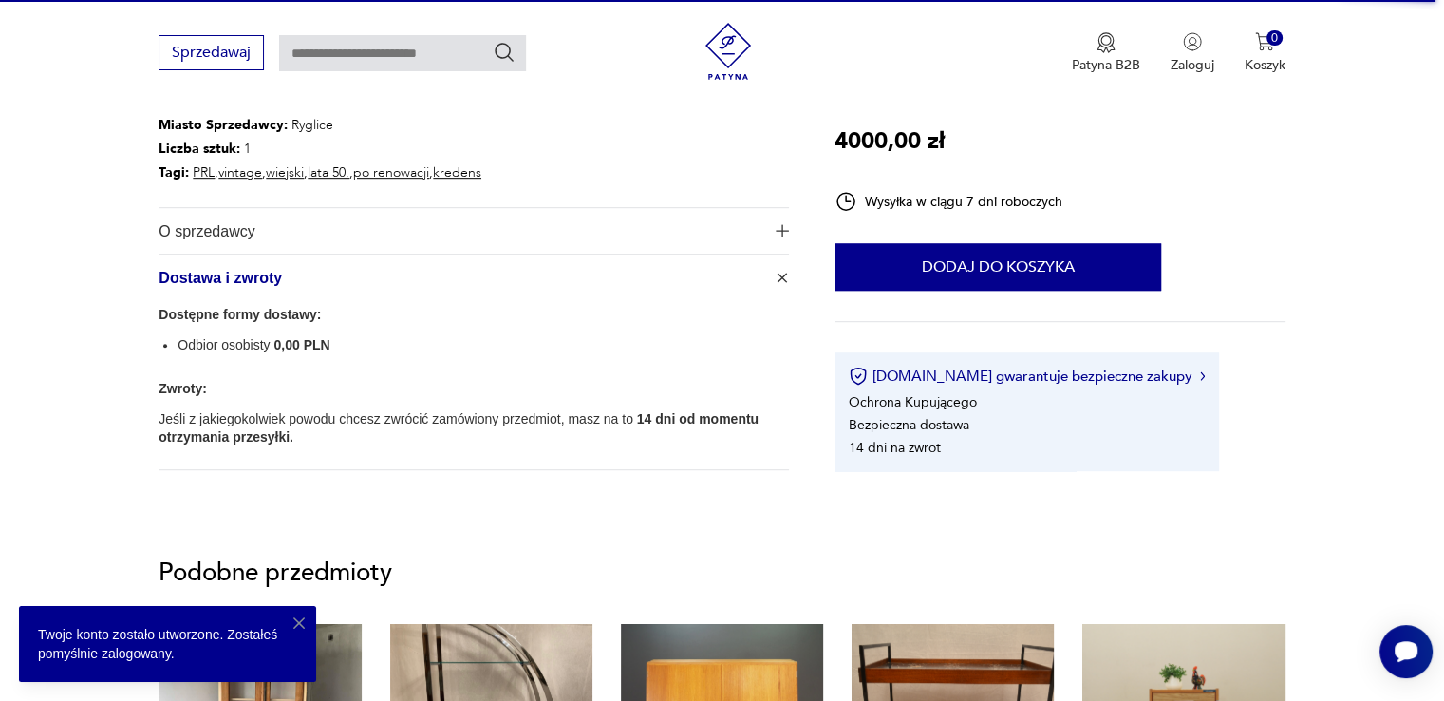
scroll to position [1086, 0]
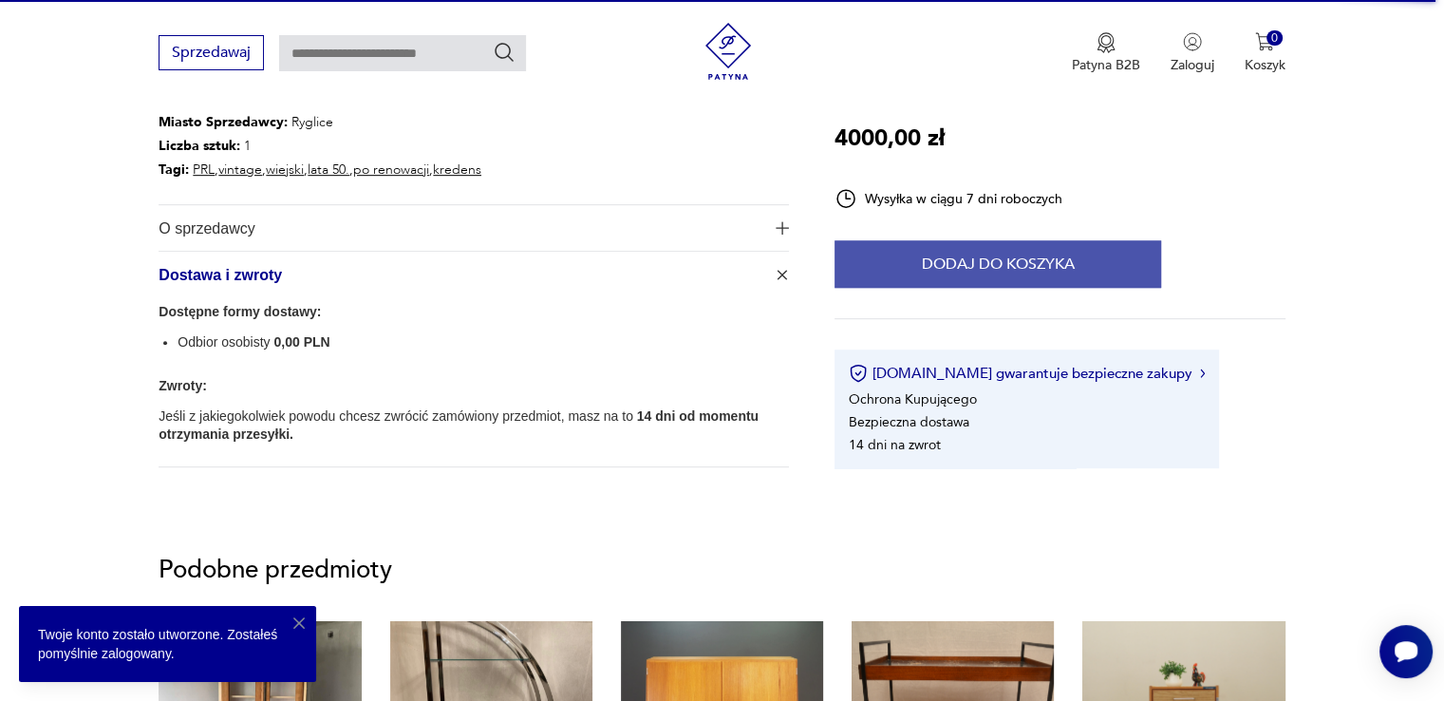
click at [889, 267] on button "Dodaj do koszyka" at bounding box center [997, 263] width 327 height 47
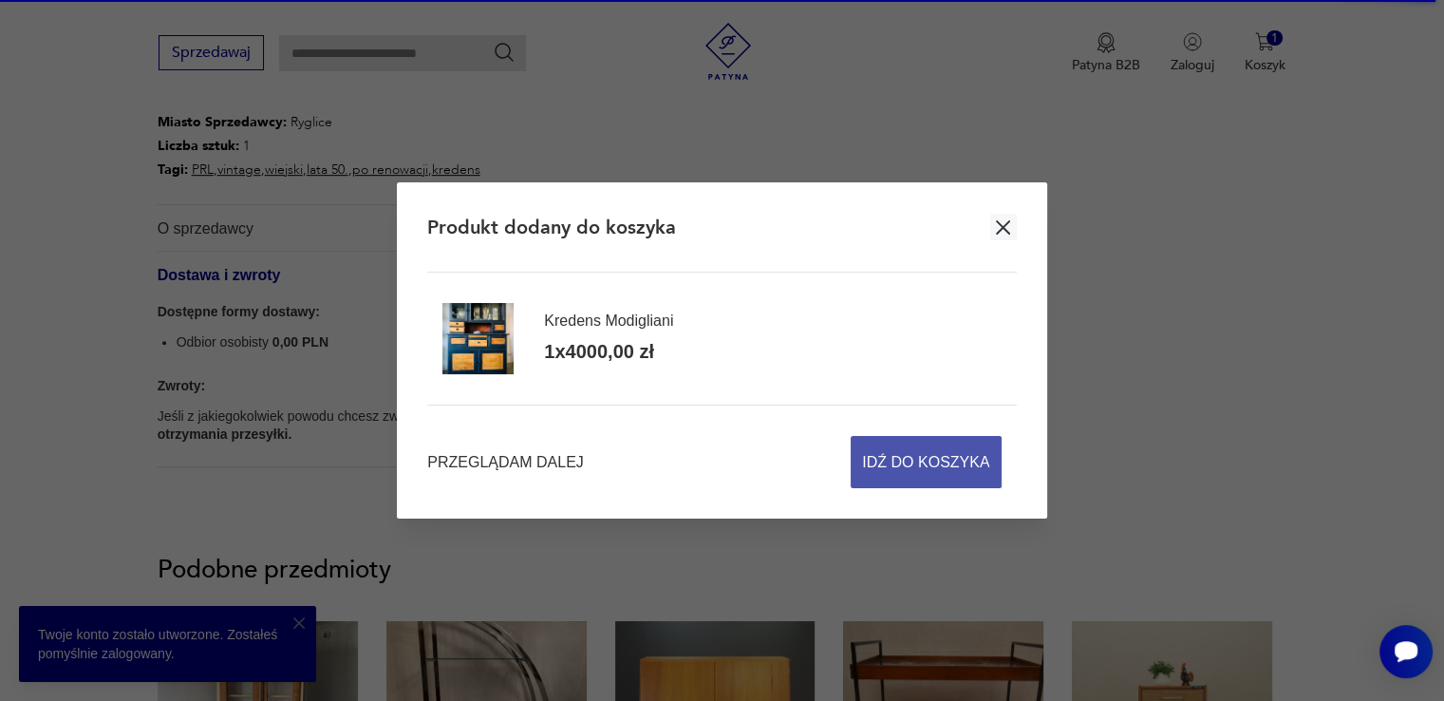
click at [912, 484] on span "Idź do koszyka" at bounding box center [925, 462] width 127 height 50
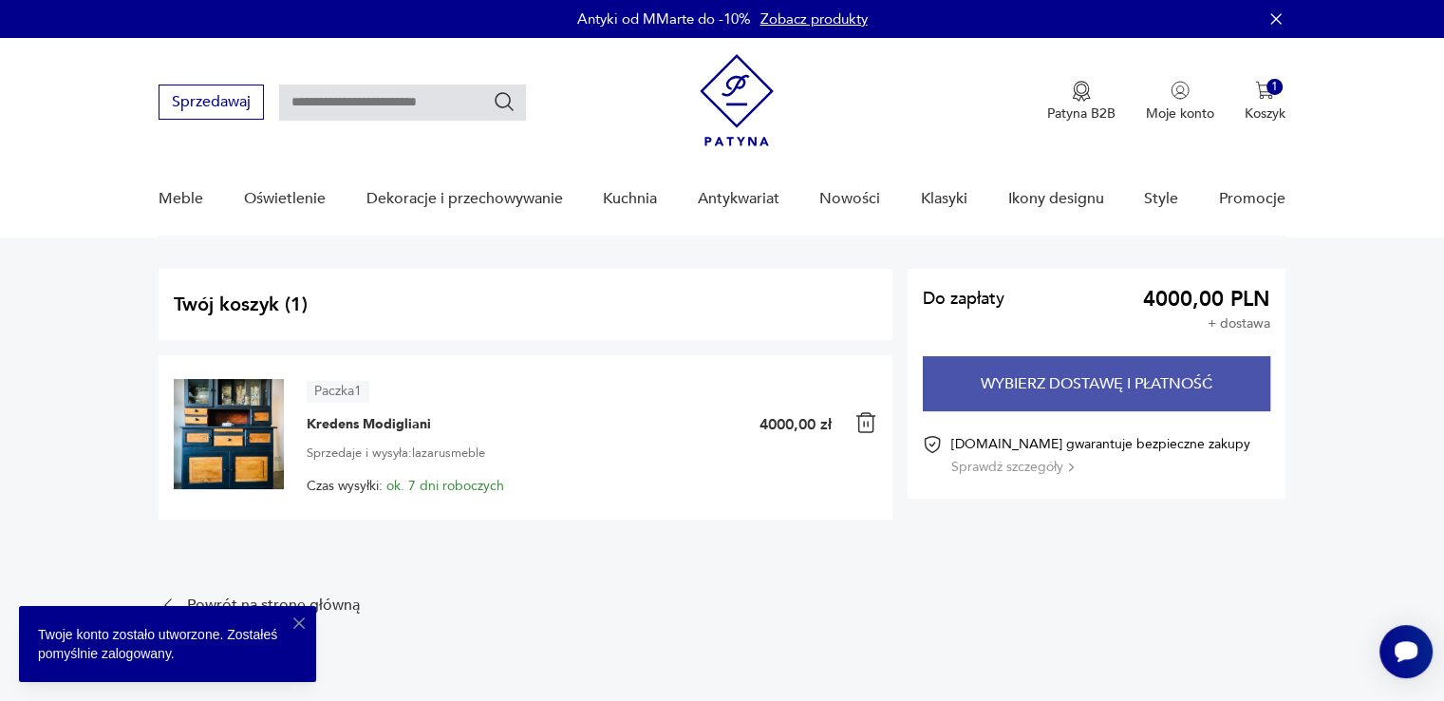
click at [995, 392] on button "Wybierz dostawę i płatność" at bounding box center [1096, 383] width 347 height 55
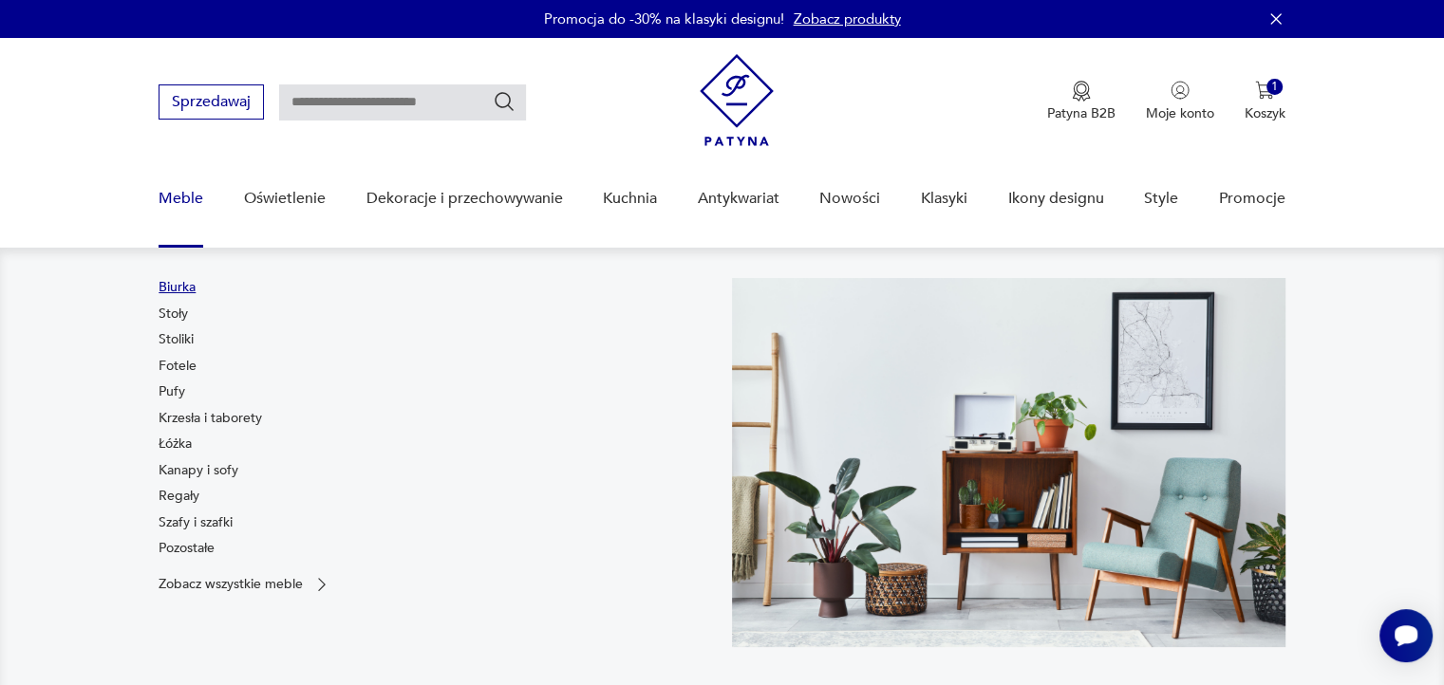
click at [185, 283] on link "Biurka" at bounding box center [177, 287] width 37 height 19
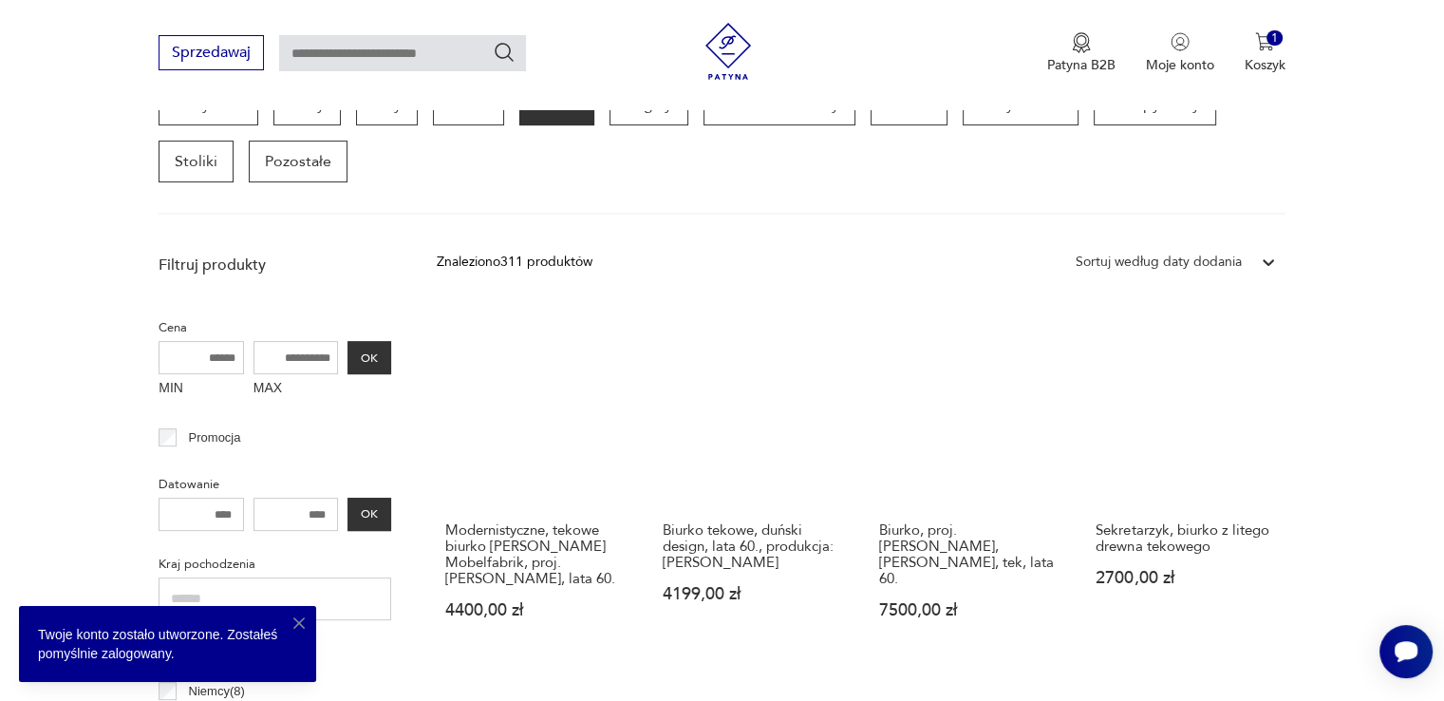
scroll to position [492, 0]
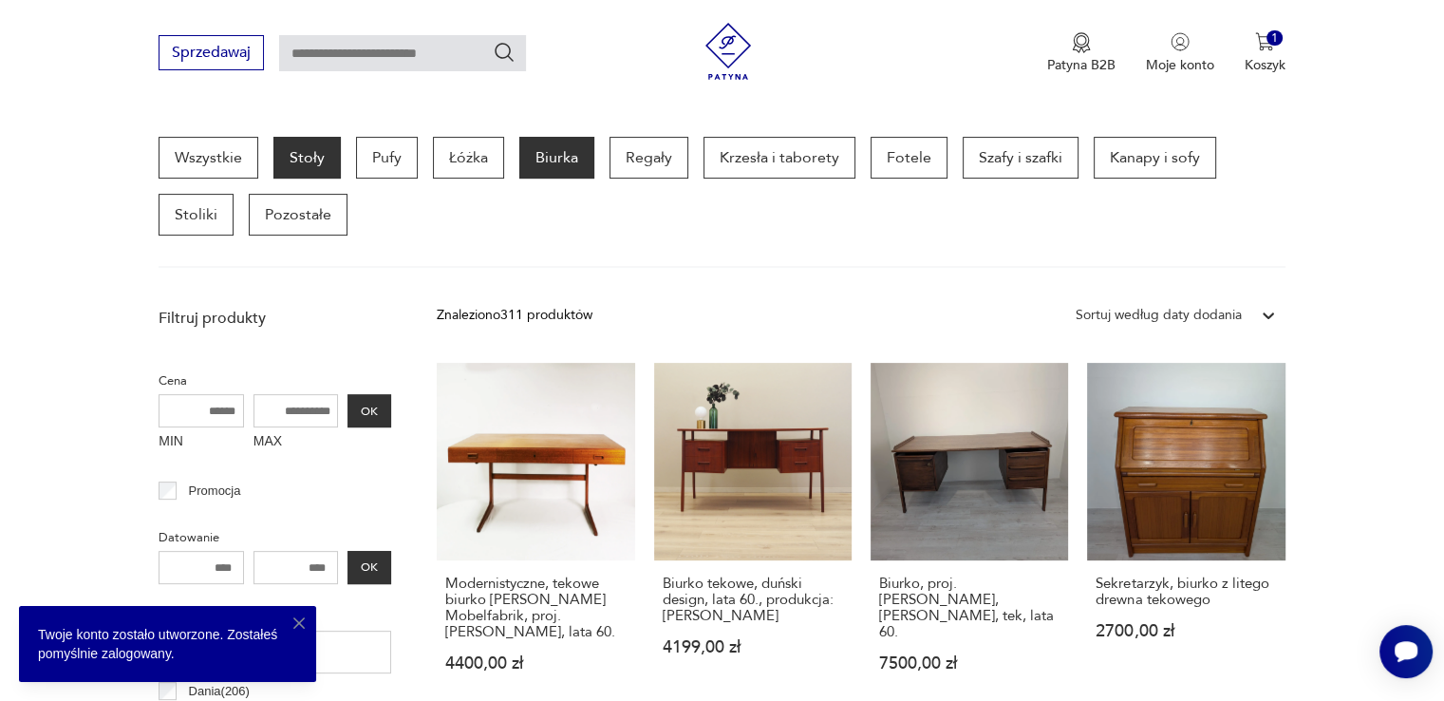
click at [311, 149] on p "Stoły" at bounding box center [306, 158] width 67 height 42
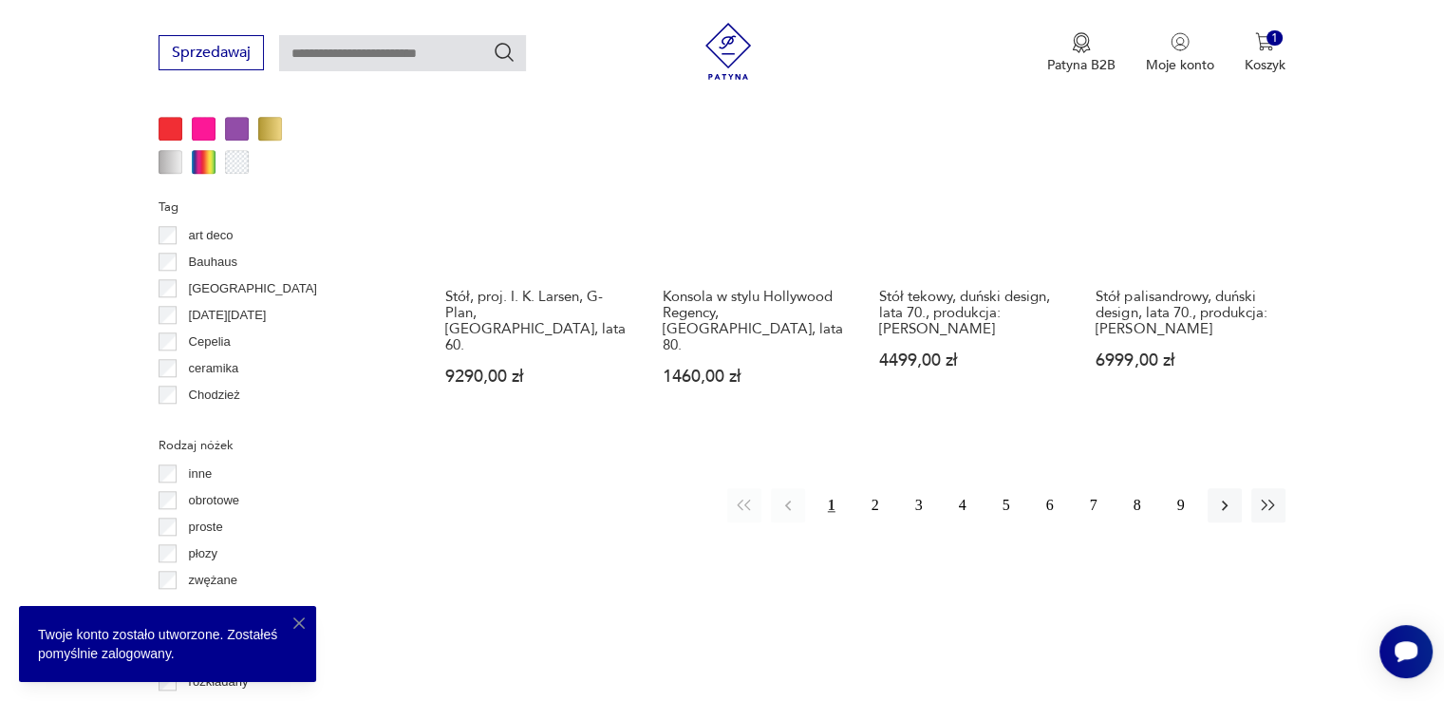
scroll to position [1878, 0]
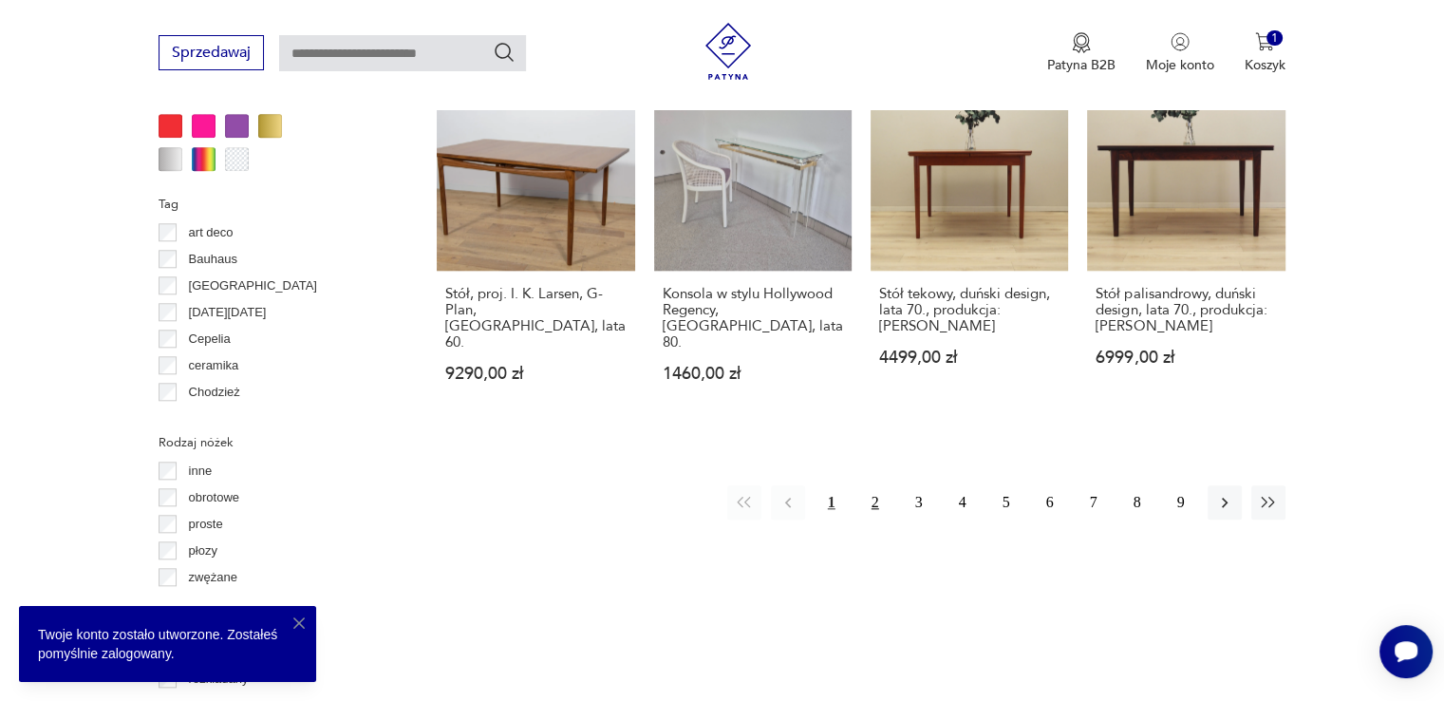
click at [863, 485] on button "2" at bounding box center [875, 502] width 34 height 34
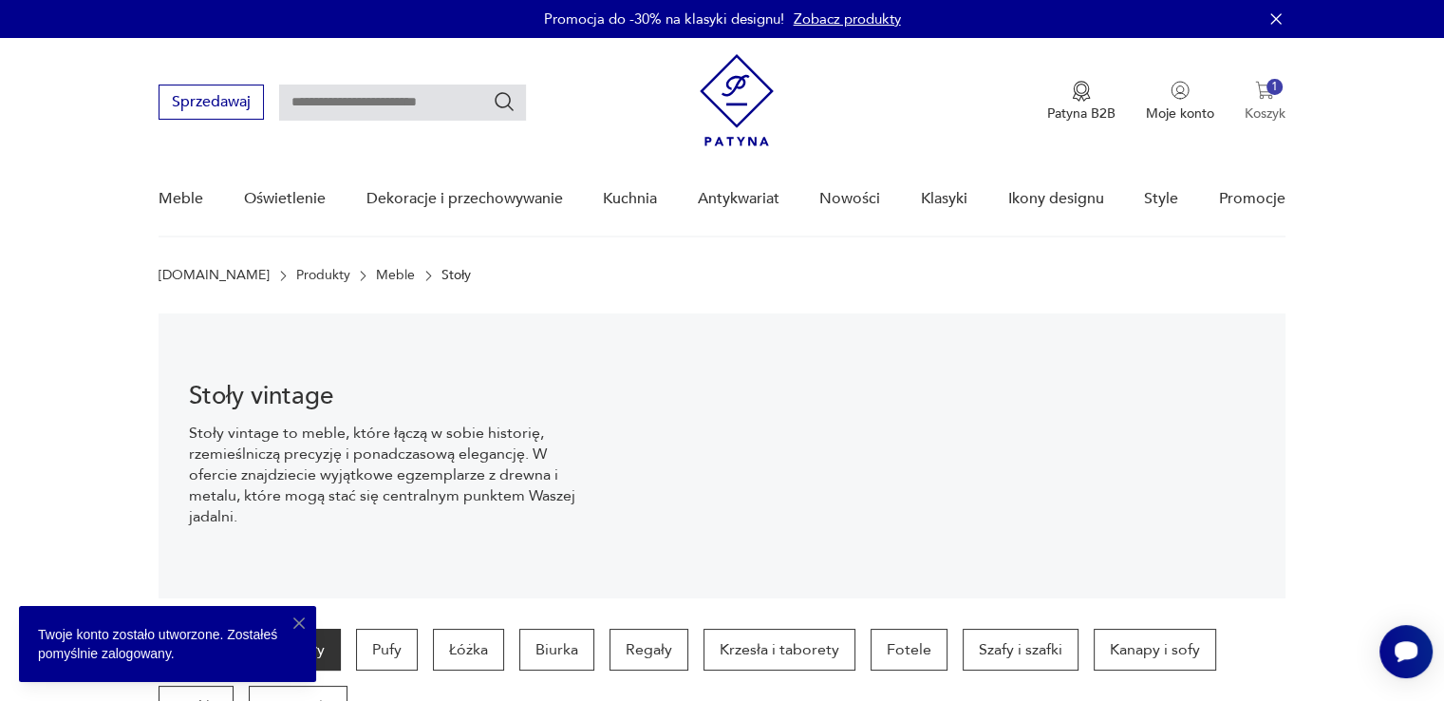
click at [1255, 115] on p "Koszyk" at bounding box center [1265, 113] width 41 height 18
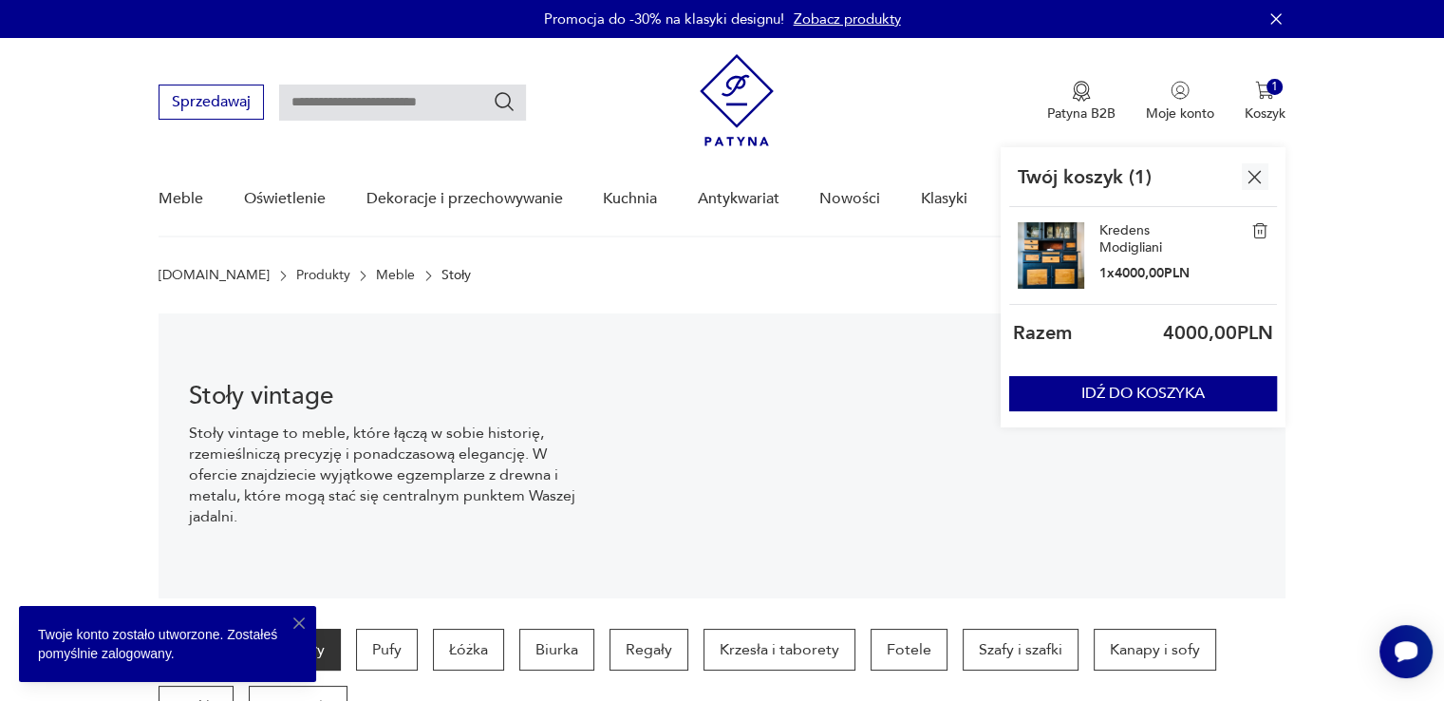
click at [1120, 236] on link "Kredens Modigliani" at bounding box center [1146, 239] width 95 height 34
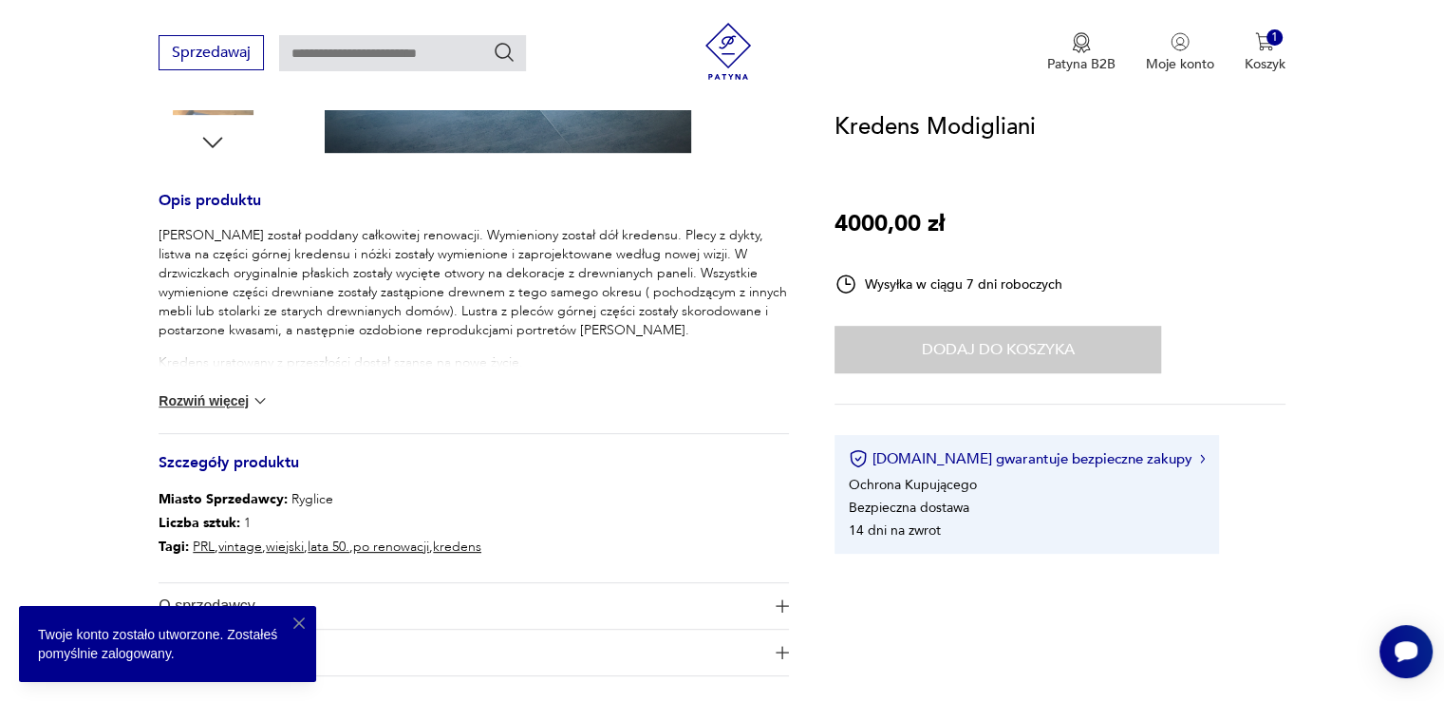
scroll to position [712, 0]
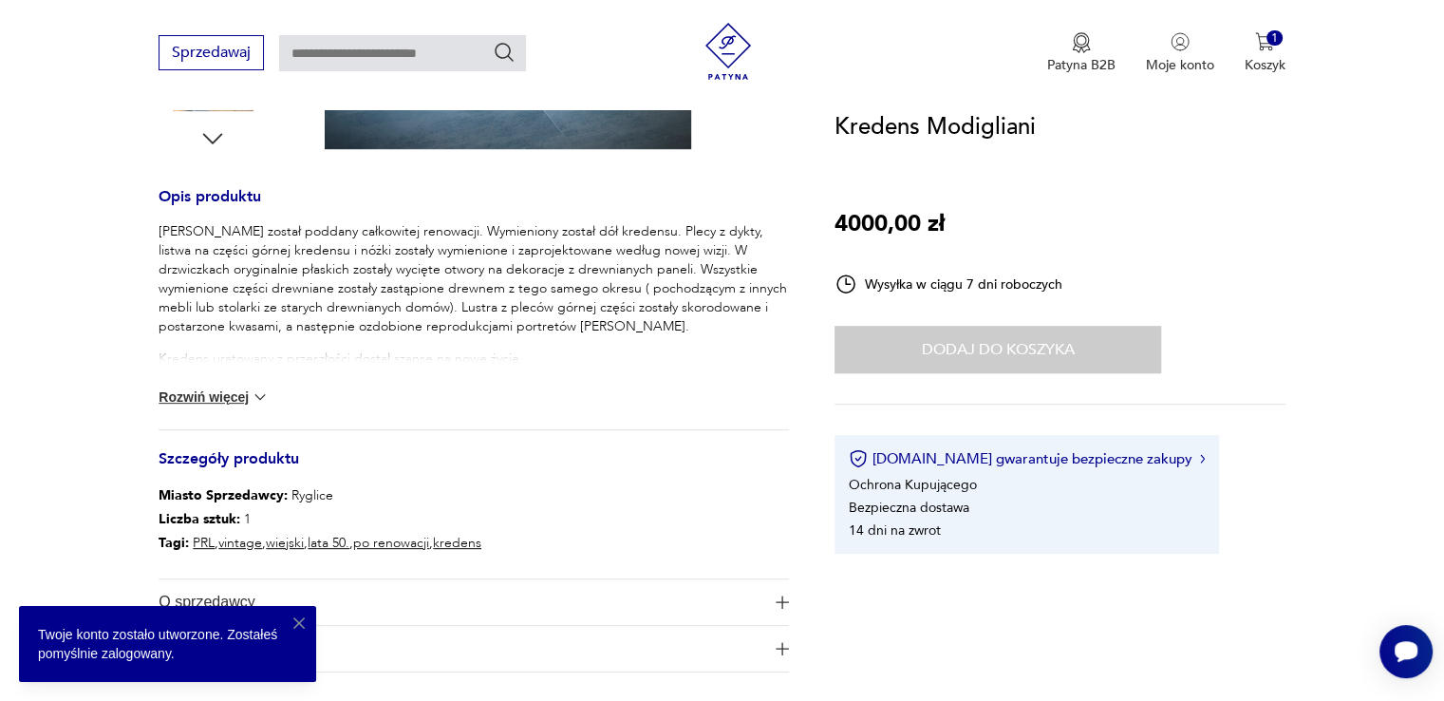
click at [235, 394] on button "Rozwiń więcej" at bounding box center [214, 396] width 110 height 19
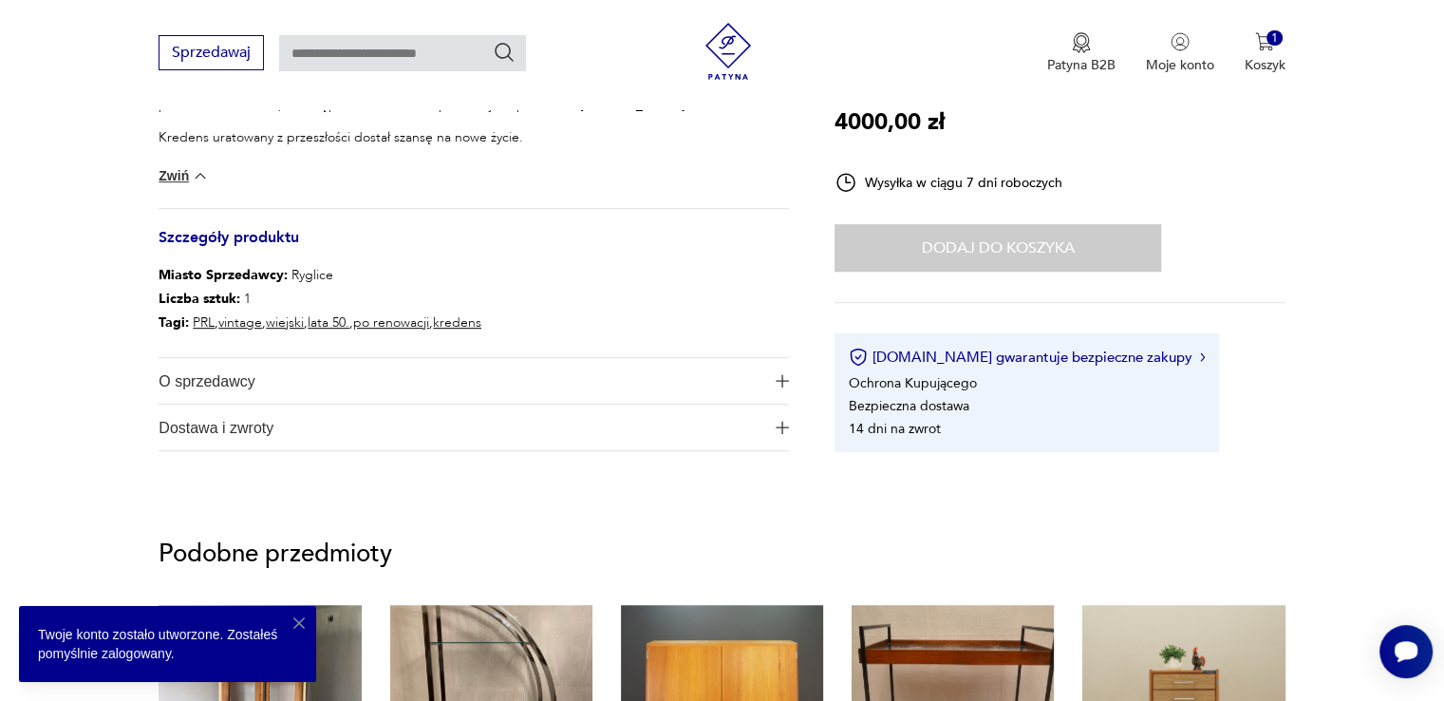
scroll to position [932, 0]
click at [736, 392] on span "O sprzedawcy" at bounding box center [461, 382] width 604 height 46
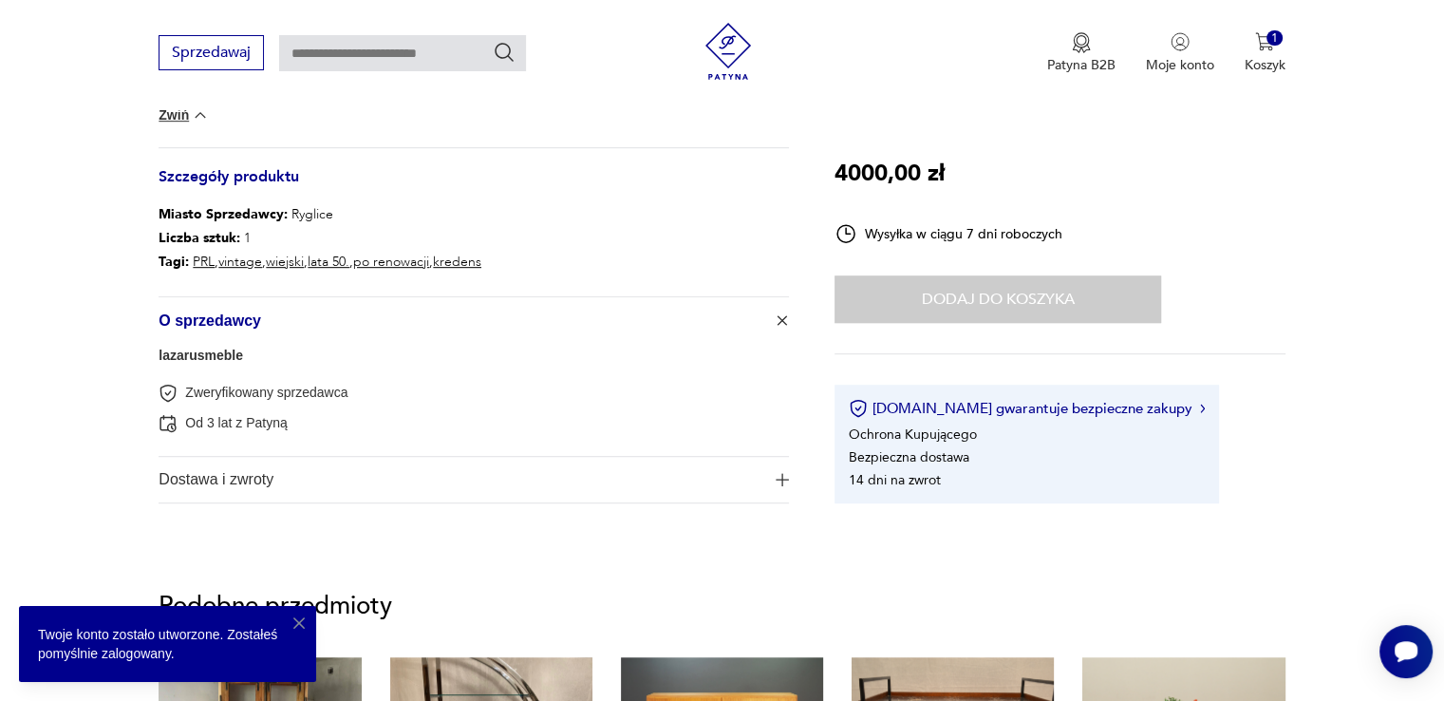
scroll to position [995, 0]
click at [735, 475] on span "Dostawa i zwroty" at bounding box center [461, 479] width 604 height 46
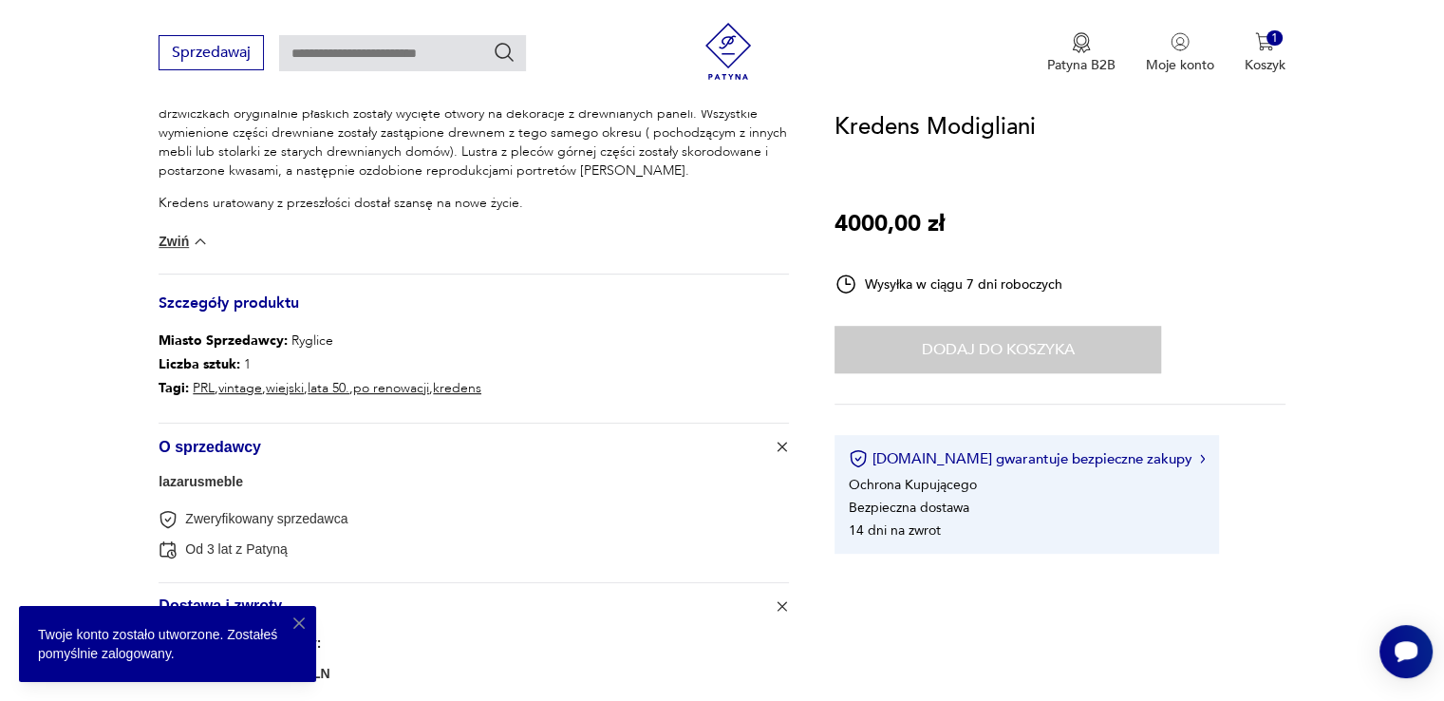
scroll to position [866, 0]
click at [1252, 47] on button "1 Koszyk" at bounding box center [1265, 53] width 41 height 42
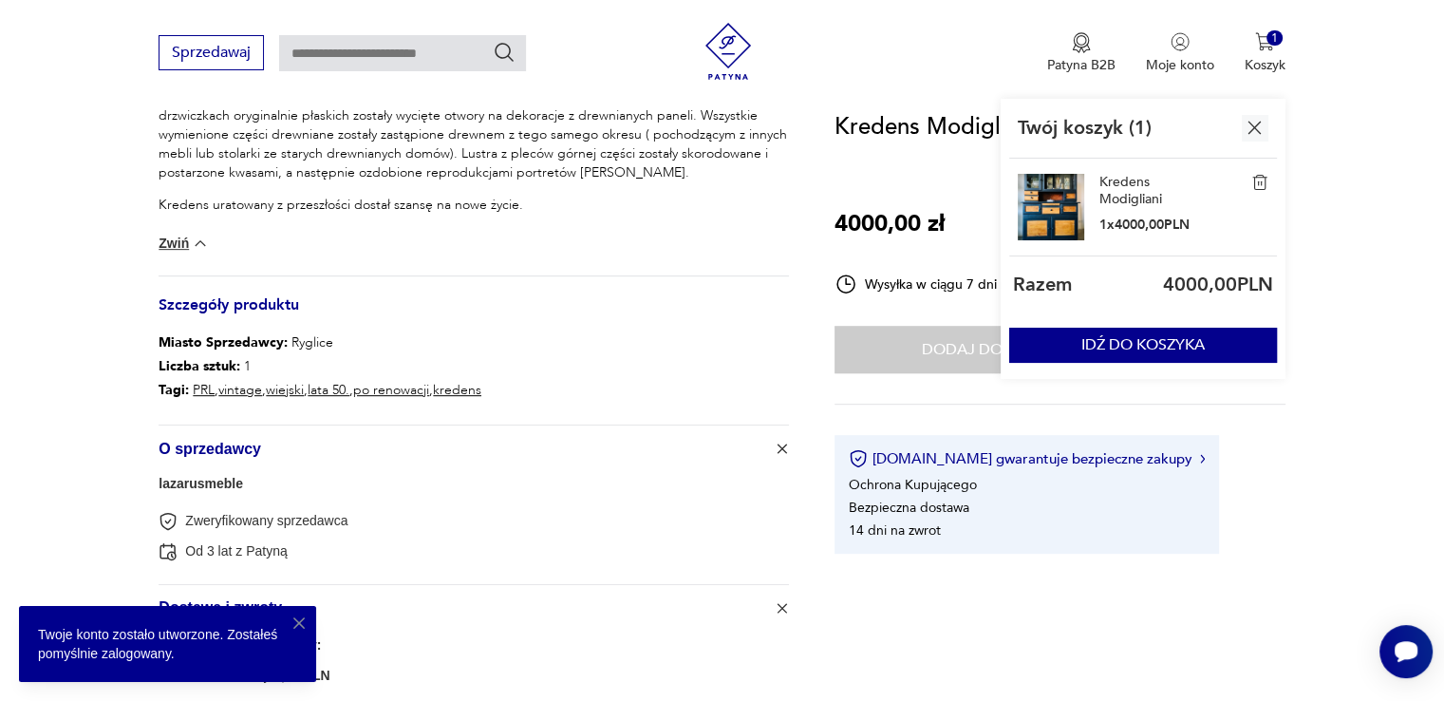
click at [1254, 178] on img at bounding box center [1259, 182] width 17 height 17
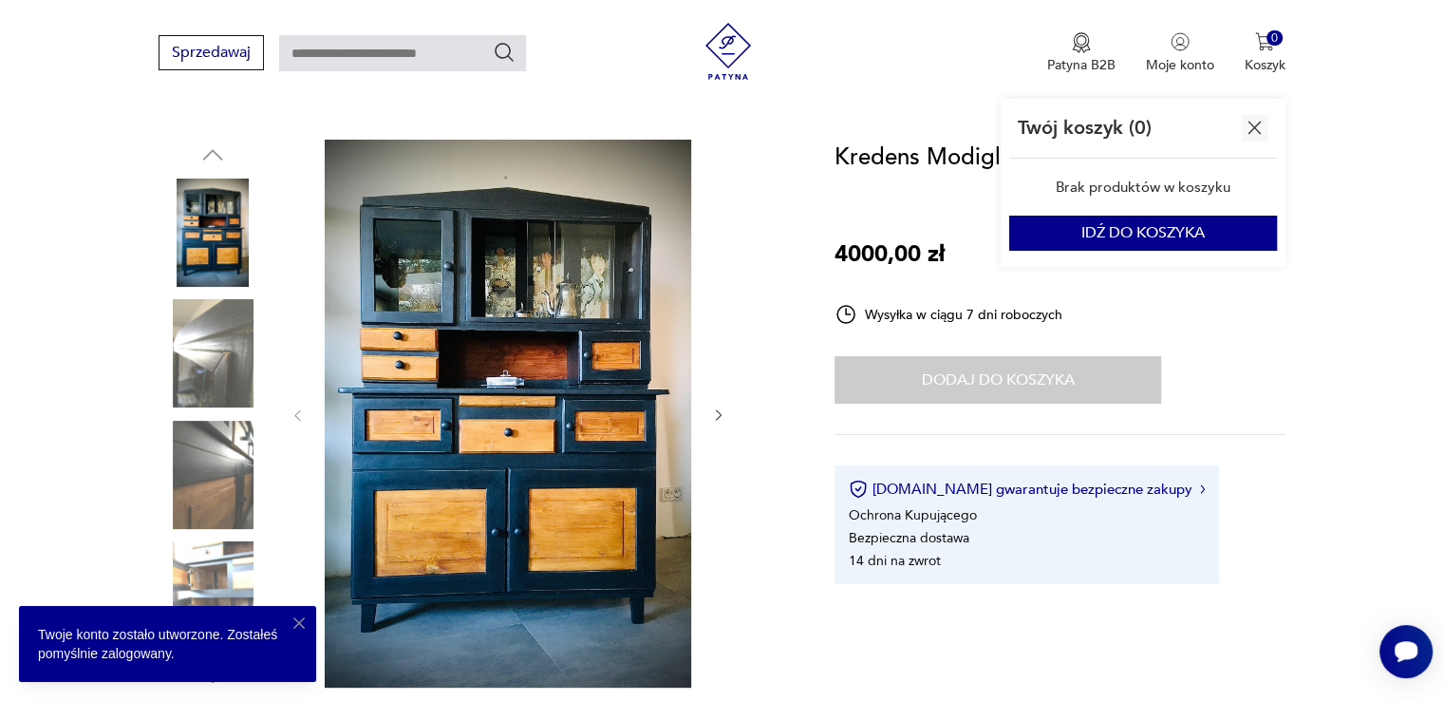
scroll to position [175, 0]
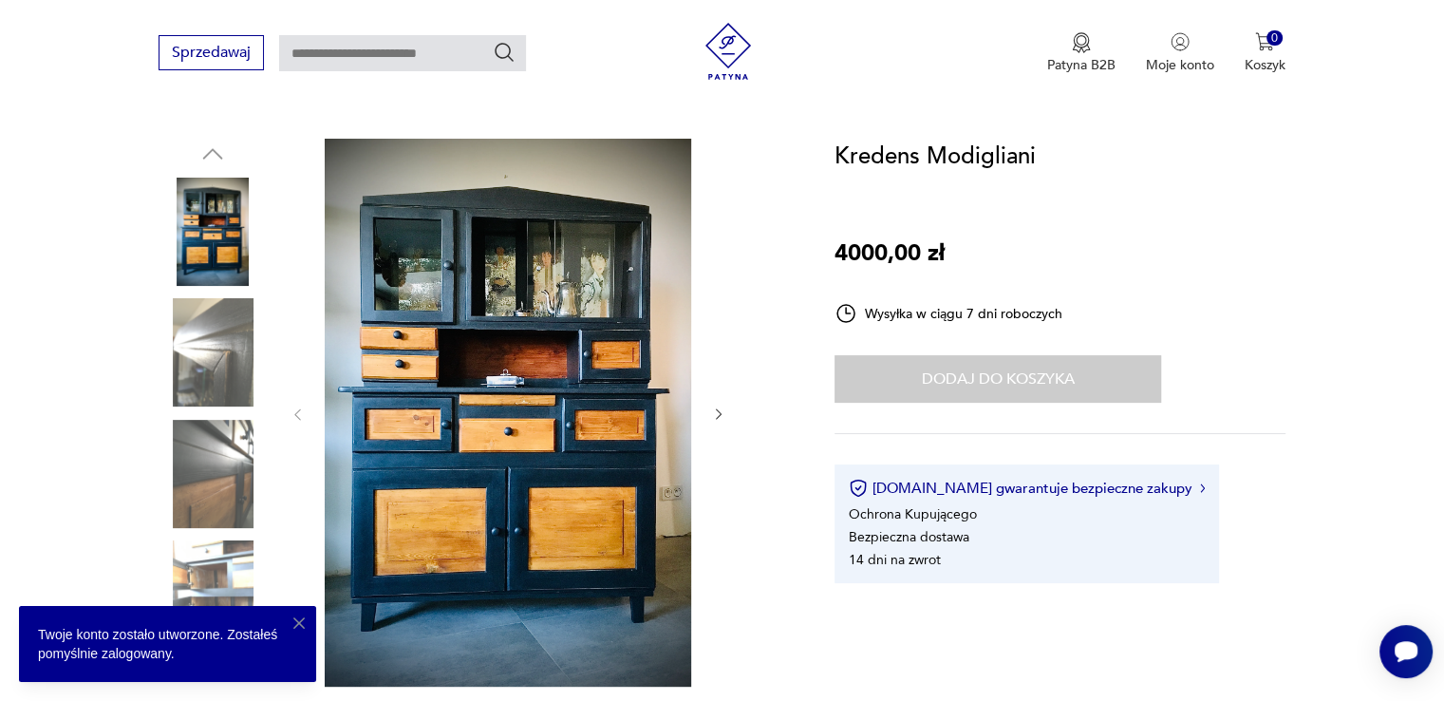
click at [715, 412] on icon "button" at bounding box center [719, 414] width 16 height 16
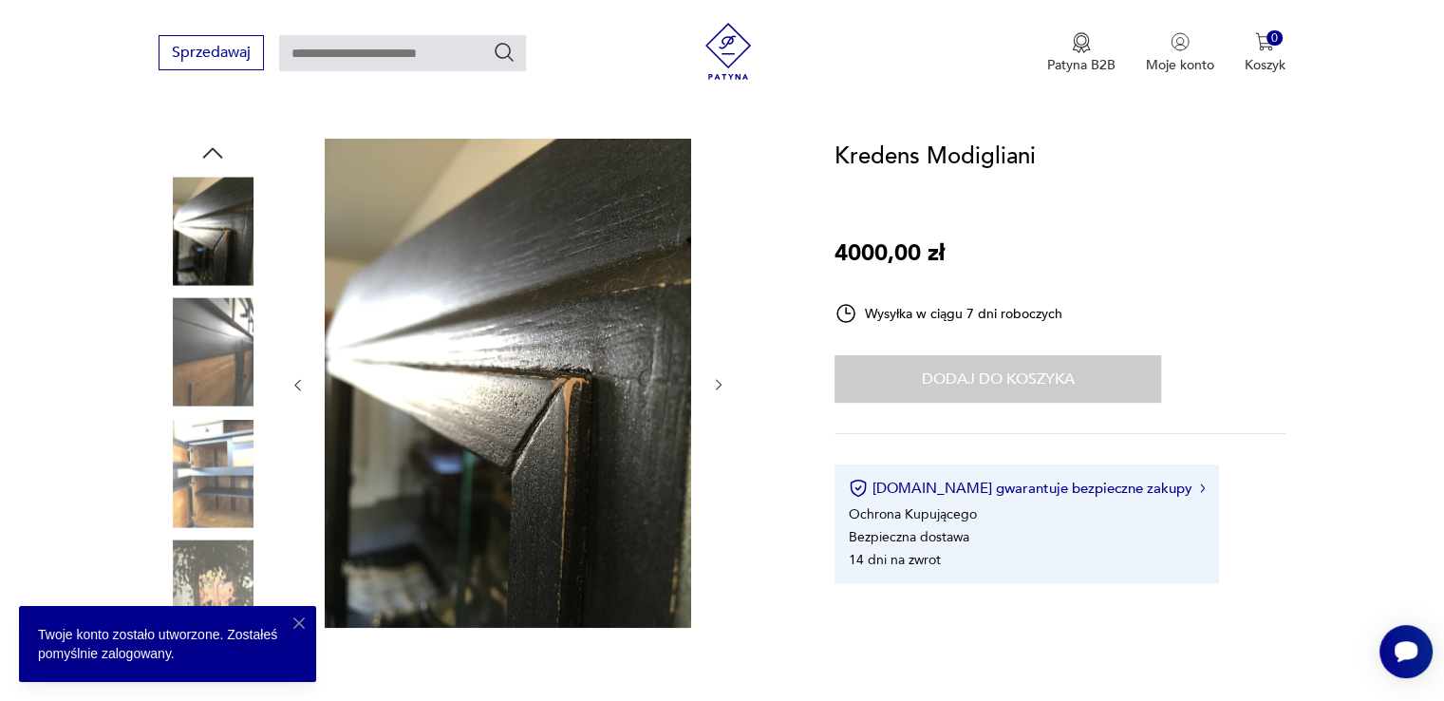
click at [715, 412] on div at bounding box center [508, 385] width 437 height 493
click at [715, 387] on icon "button" at bounding box center [719, 385] width 16 height 16
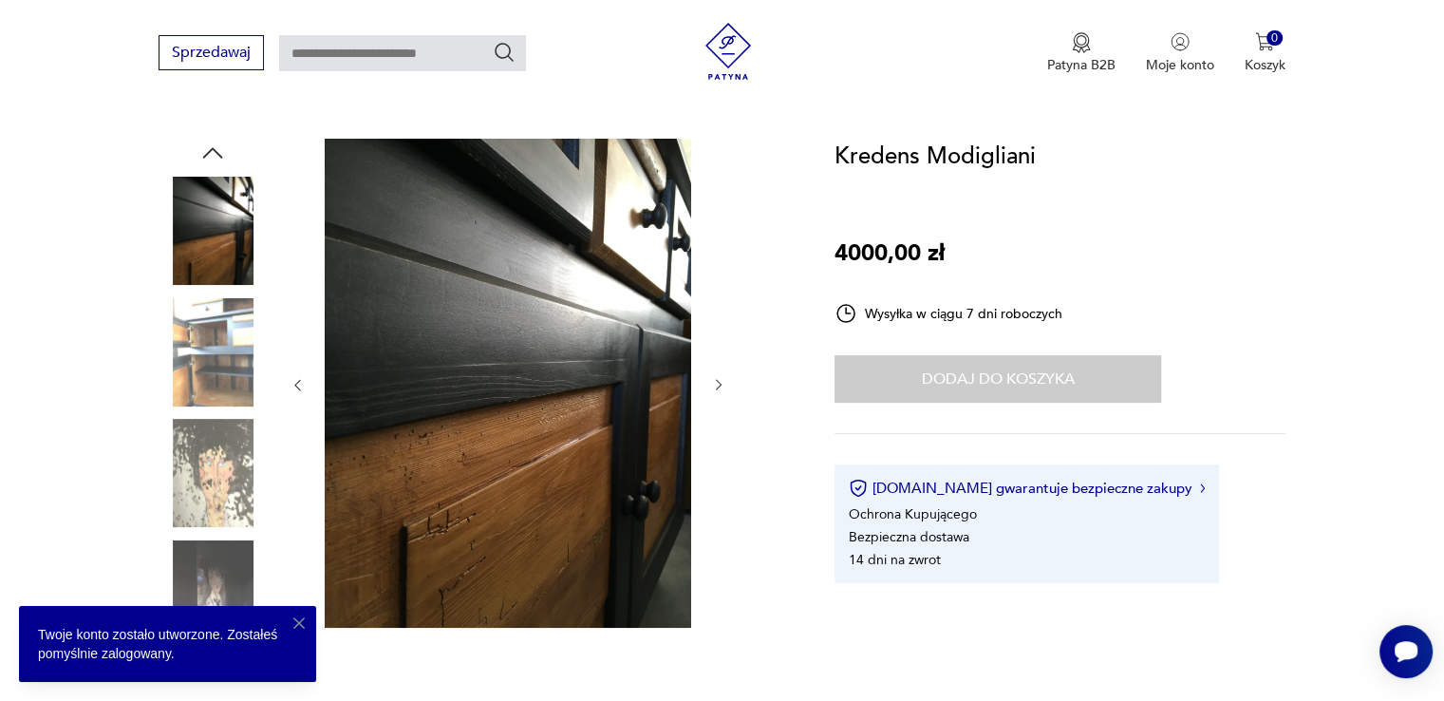
click at [715, 387] on icon "button" at bounding box center [719, 385] width 16 height 16
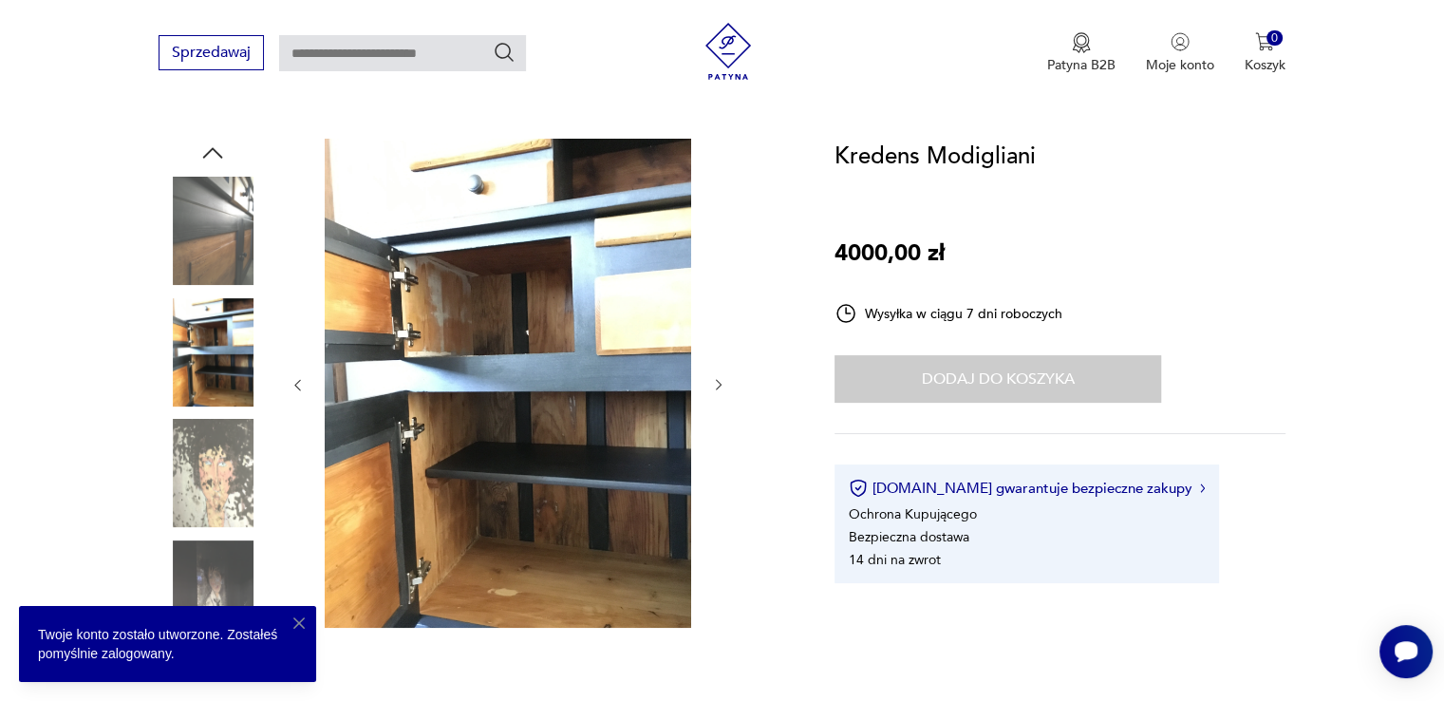
click at [715, 387] on icon "button" at bounding box center [719, 385] width 16 height 16
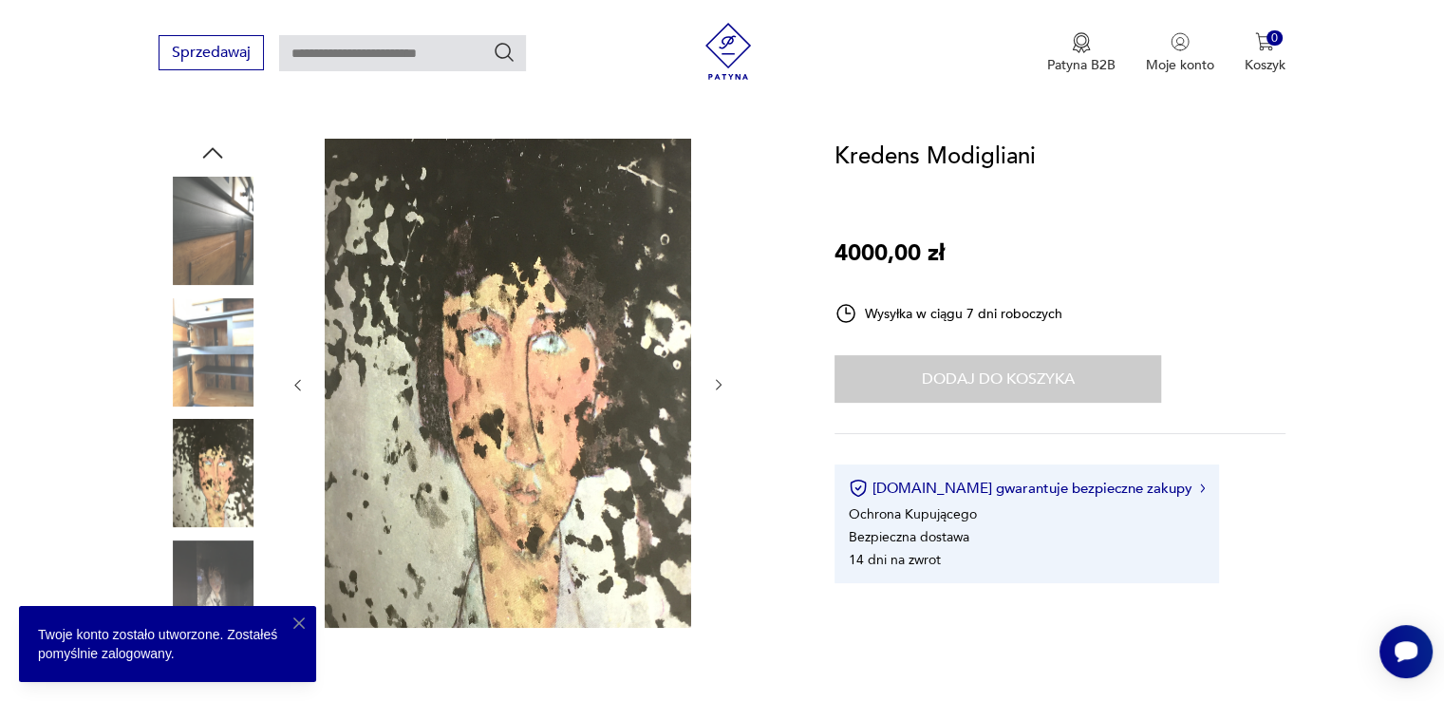
click at [715, 387] on icon "button" at bounding box center [719, 385] width 16 height 16
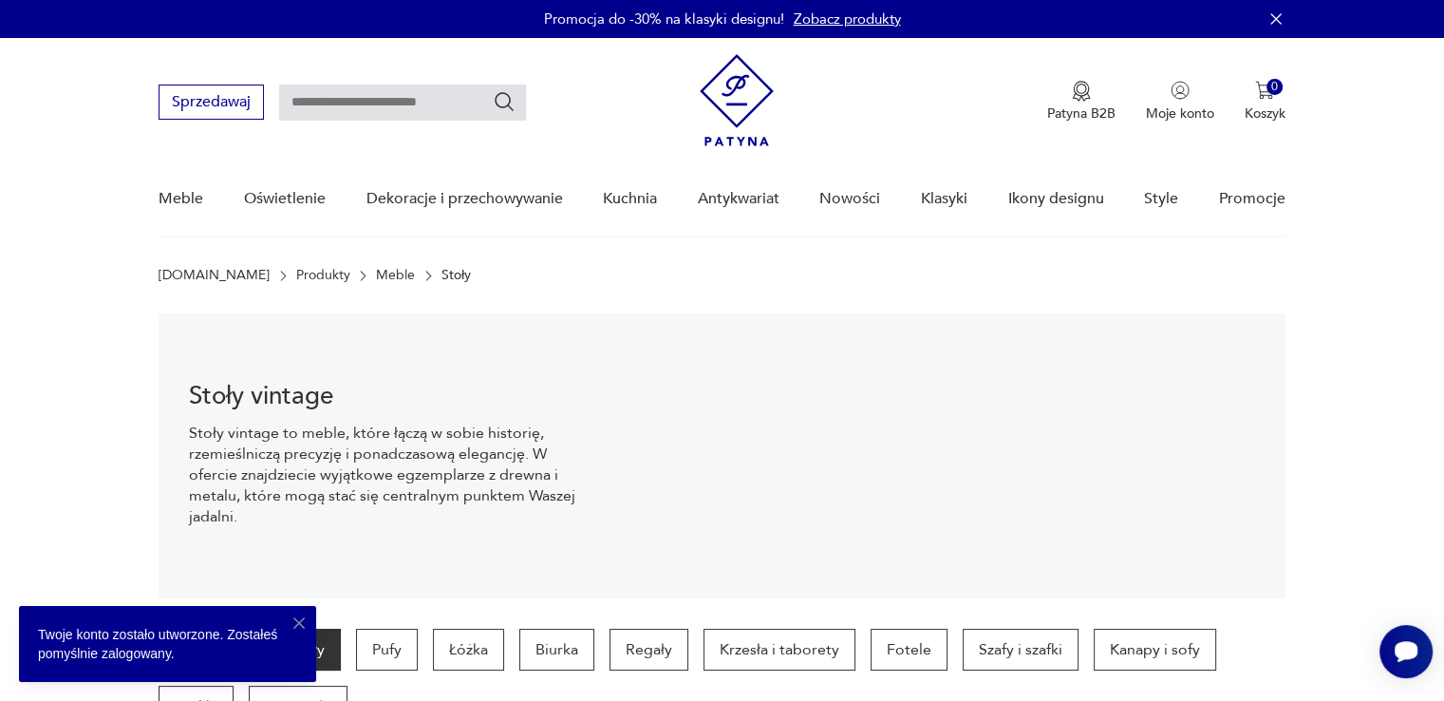
click at [431, 105] on input "text" at bounding box center [402, 102] width 247 height 36
type input "*******"
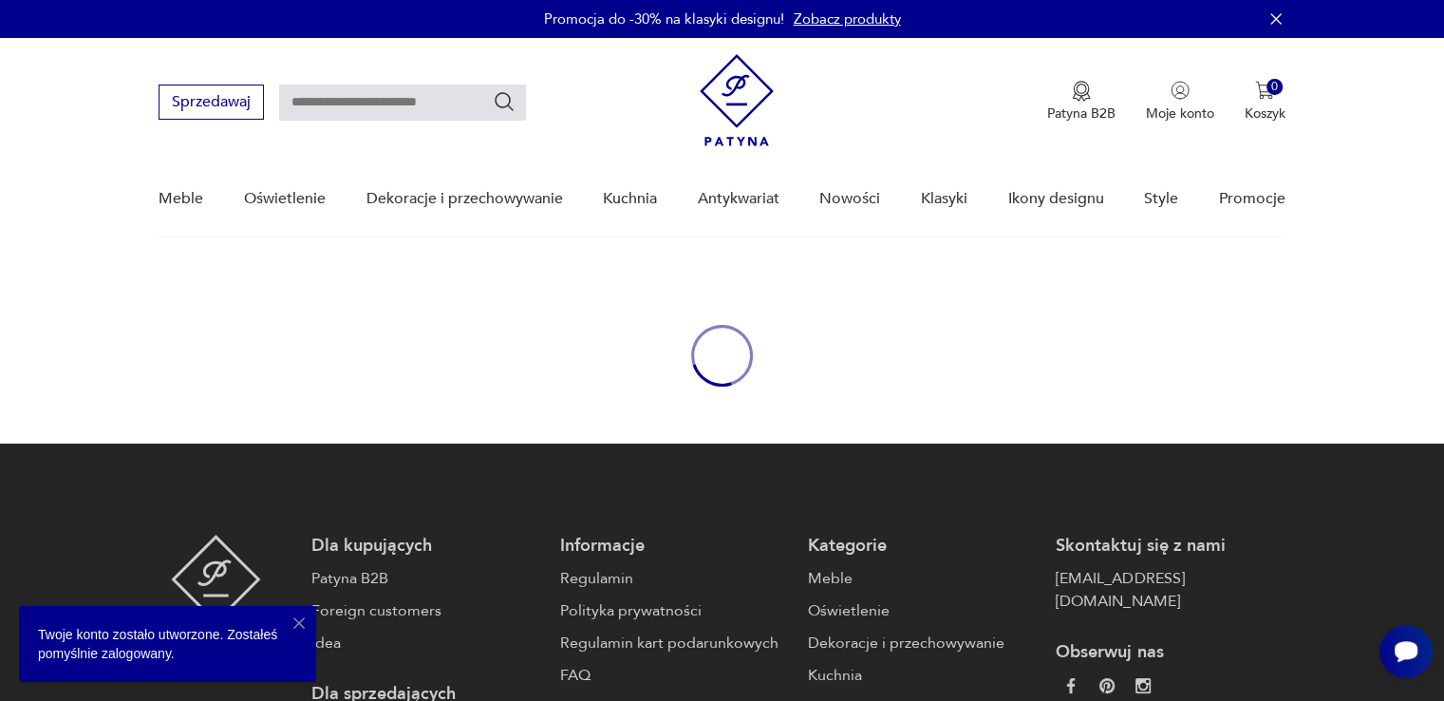
type input "*******"
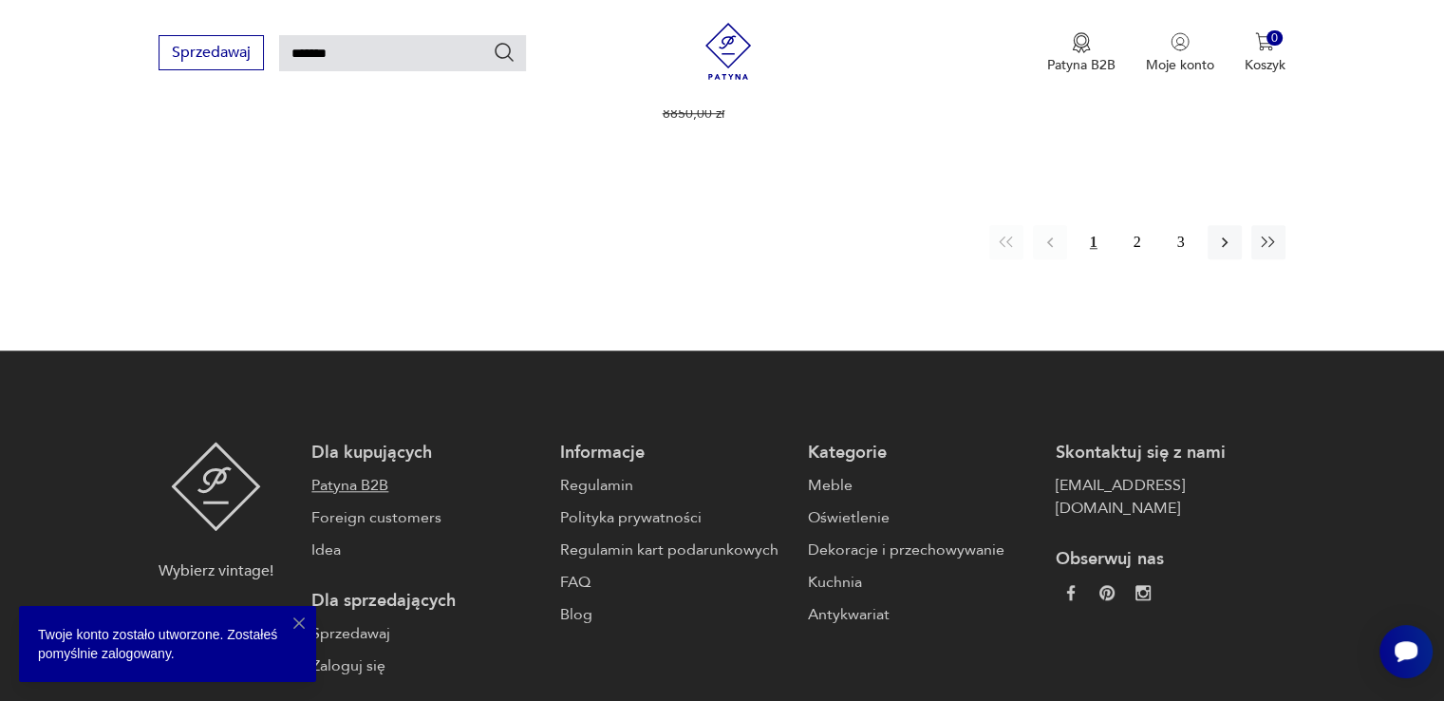
scroll to position [1752, 0]
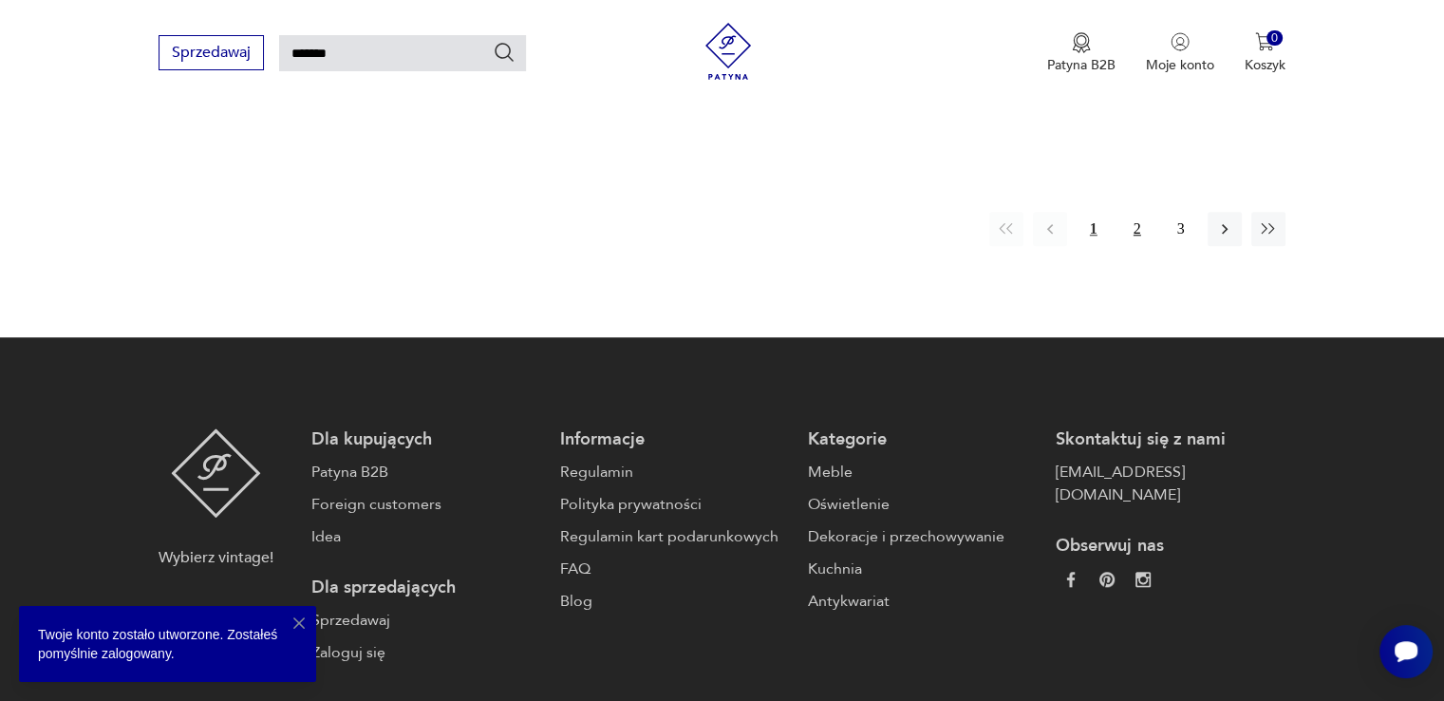
click at [1130, 212] on button "2" at bounding box center [1137, 229] width 34 height 34
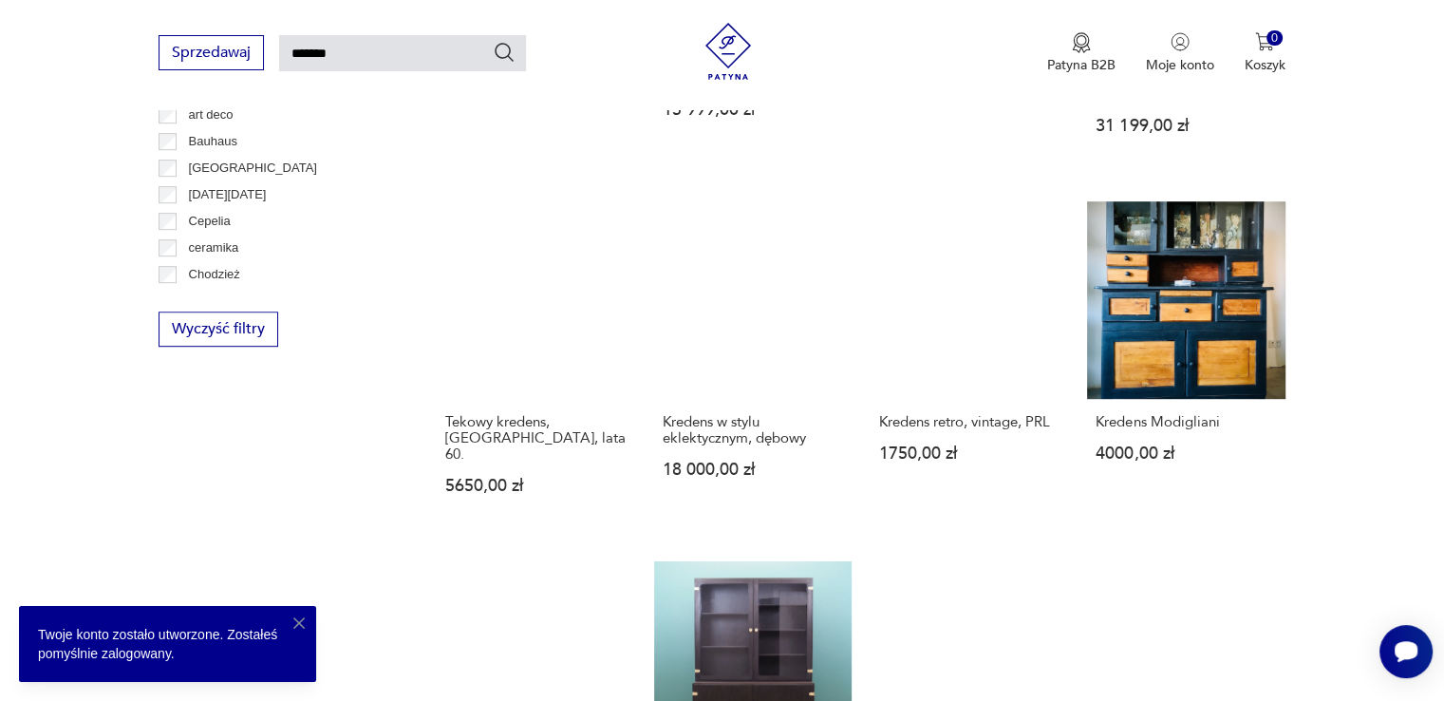
scroll to position [1018, 0]
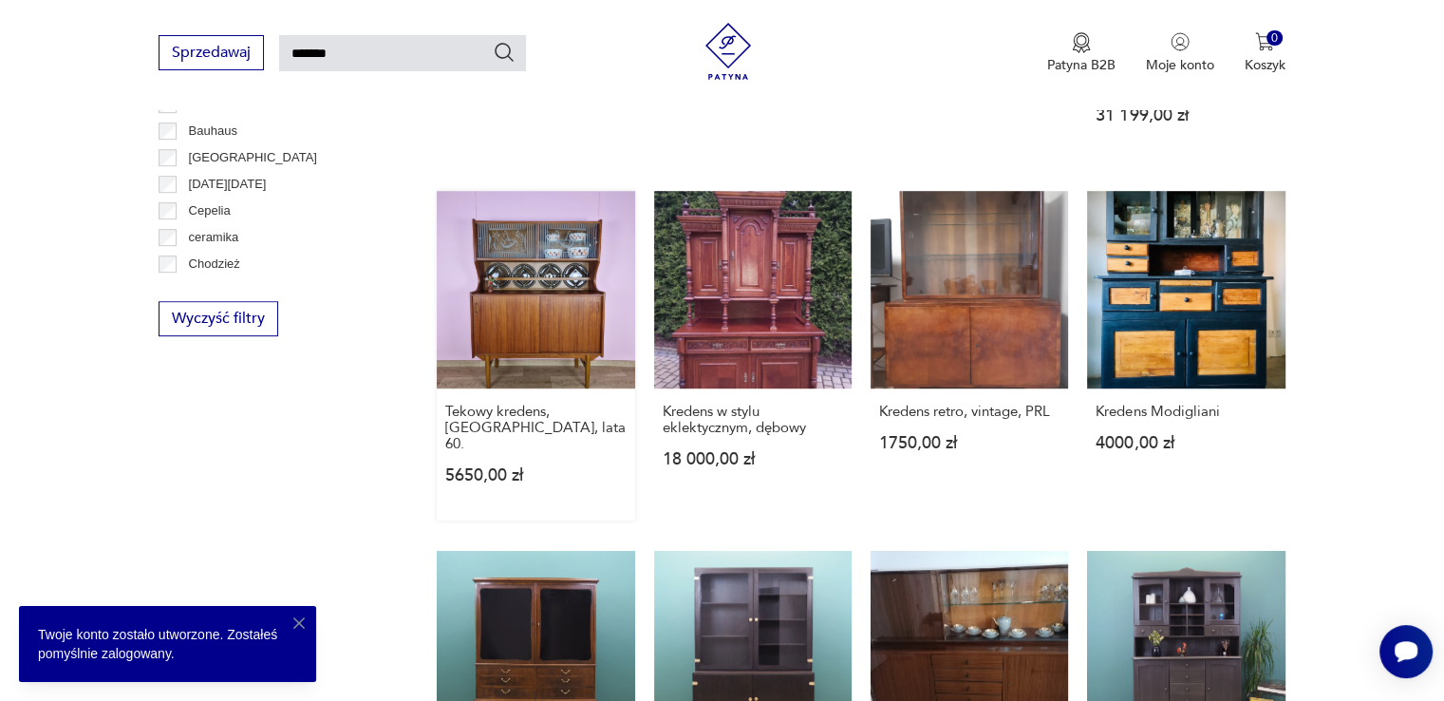
click at [585, 253] on link "Tekowy kredens, Norwegia, lata 60. 5650,00 zł" at bounding box center [535, 355] width 197 height 329
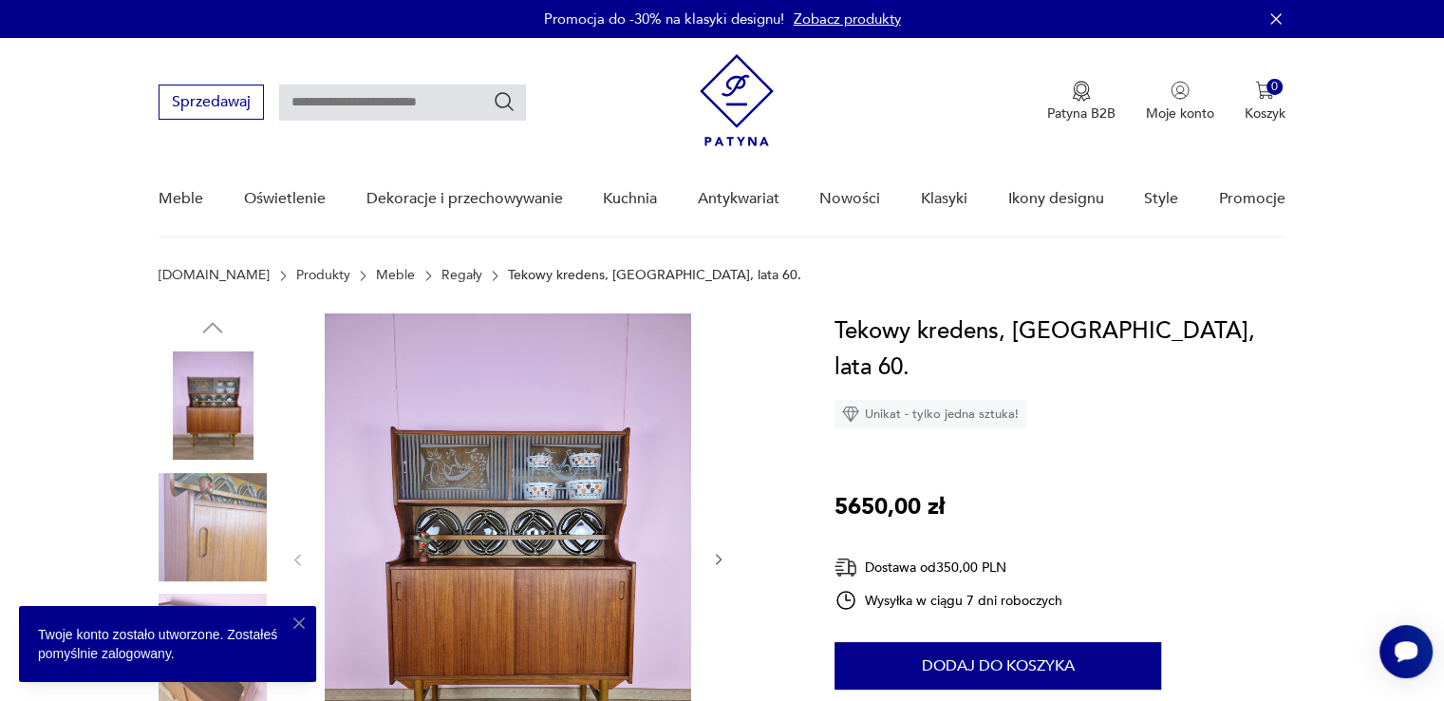
type input "*******"
